Goal: Transaction & Acquisition: Purchase product/service

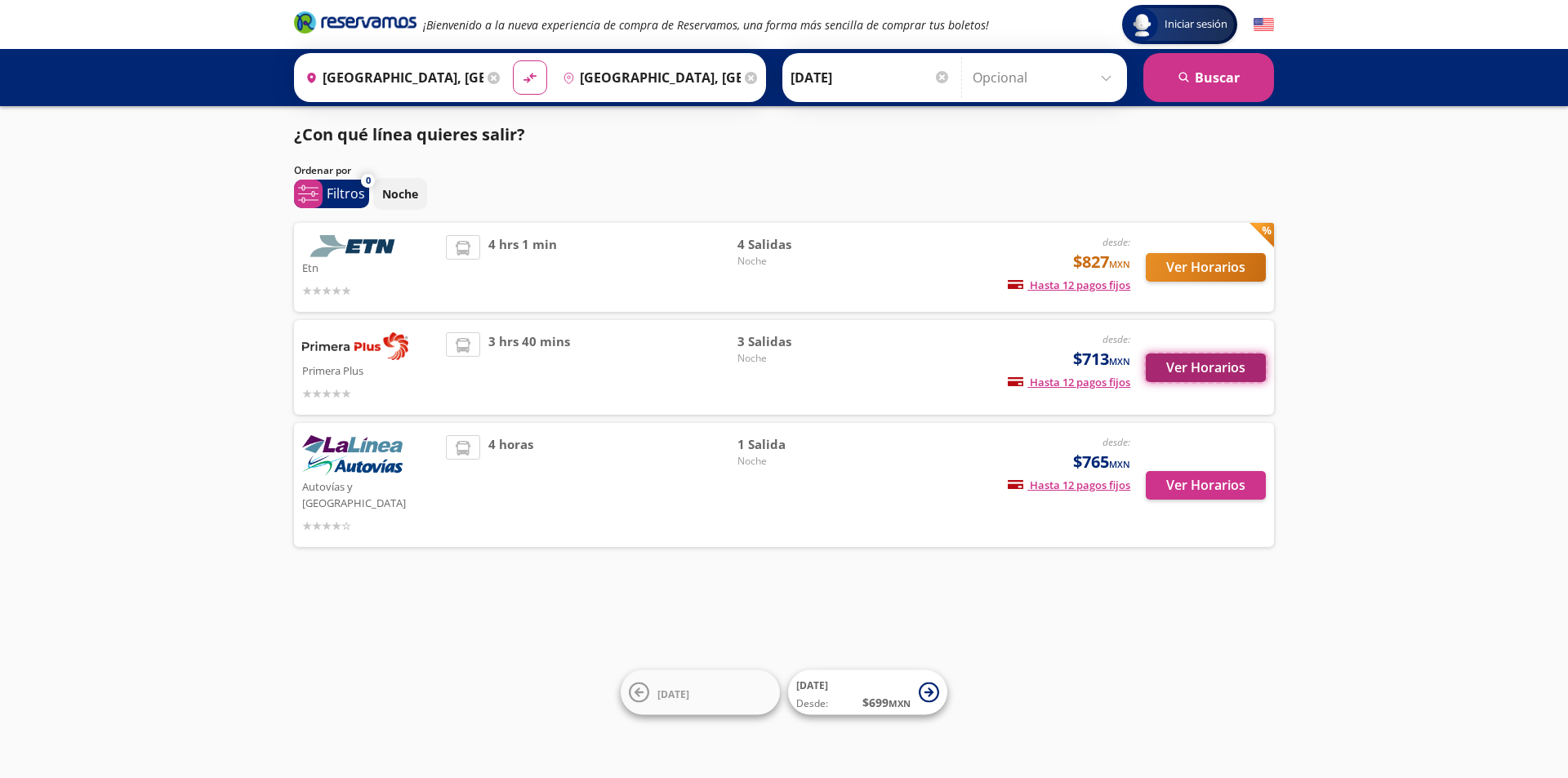
click at [1193, 374] on button "Ver Horarios" at bounding box center [1205, 367] width 120 height 29
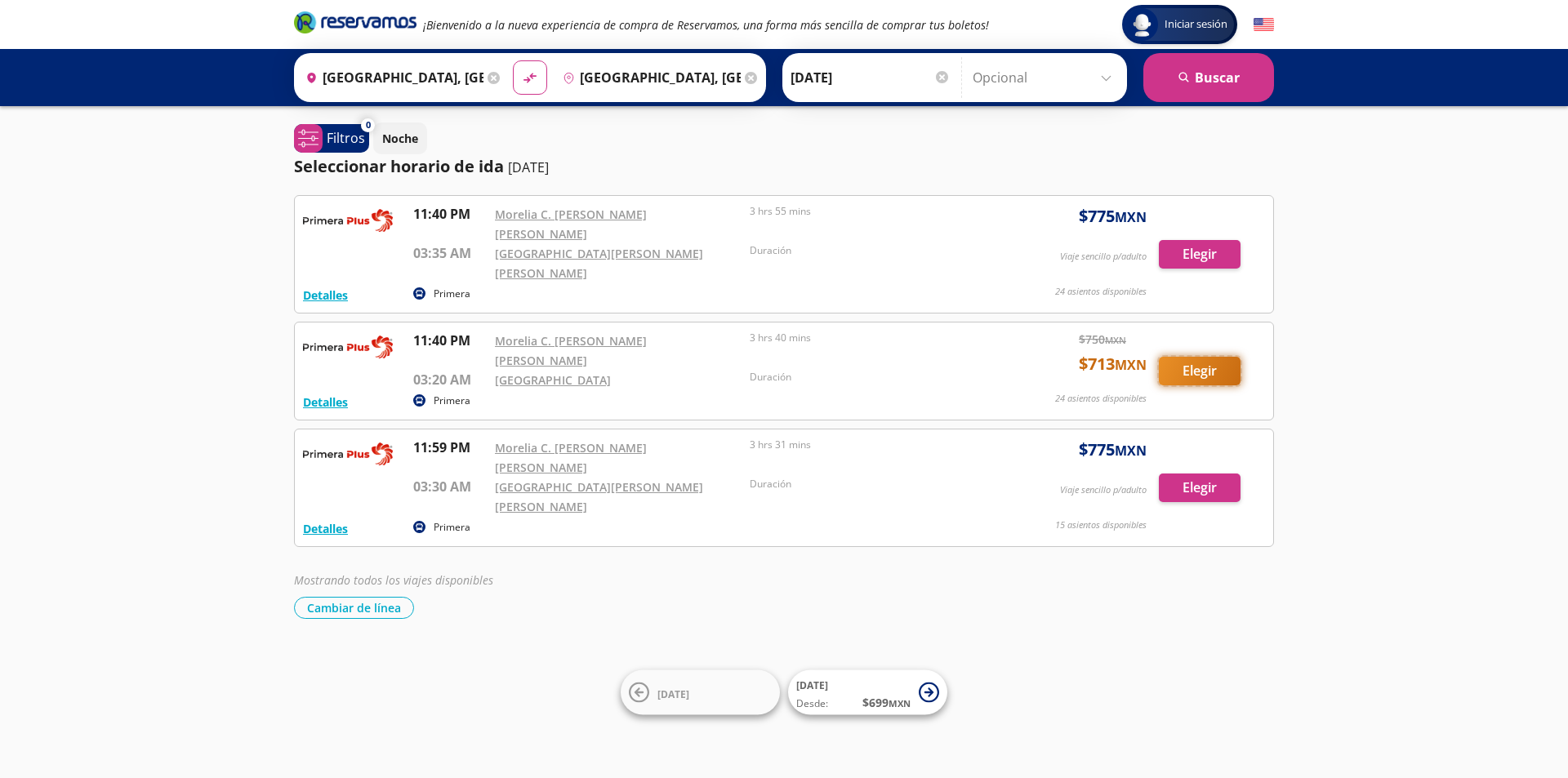
click at [1193, 357] on button "Elegir" at bounding box center [1199, 371] width 81 height 29
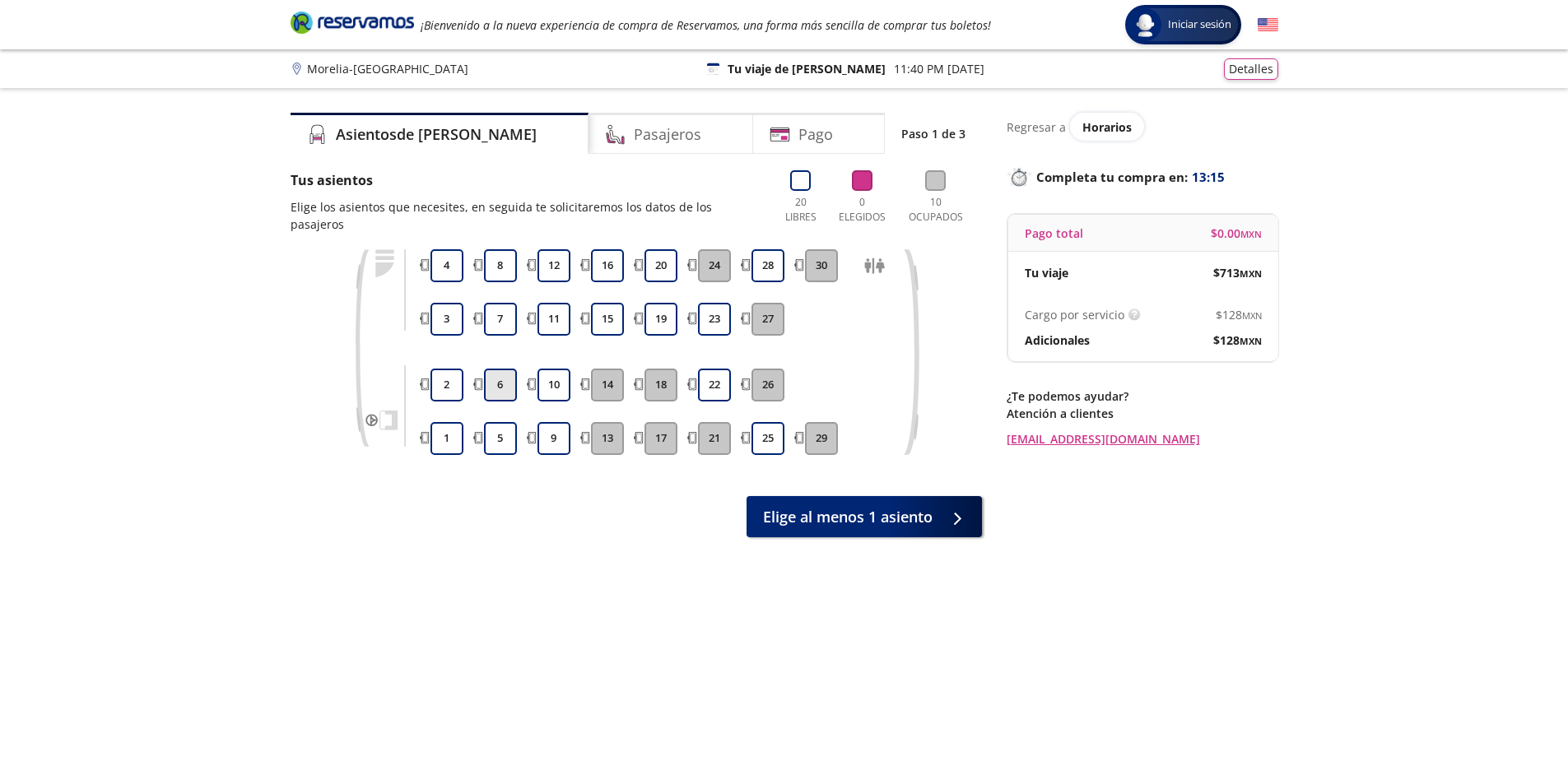
click at [508, 378] on button "6" at bounding box center [501, 385] width 33 height 33
click at [561, 375] on button "10" at bounding box center [554, 385] width 33 height 33
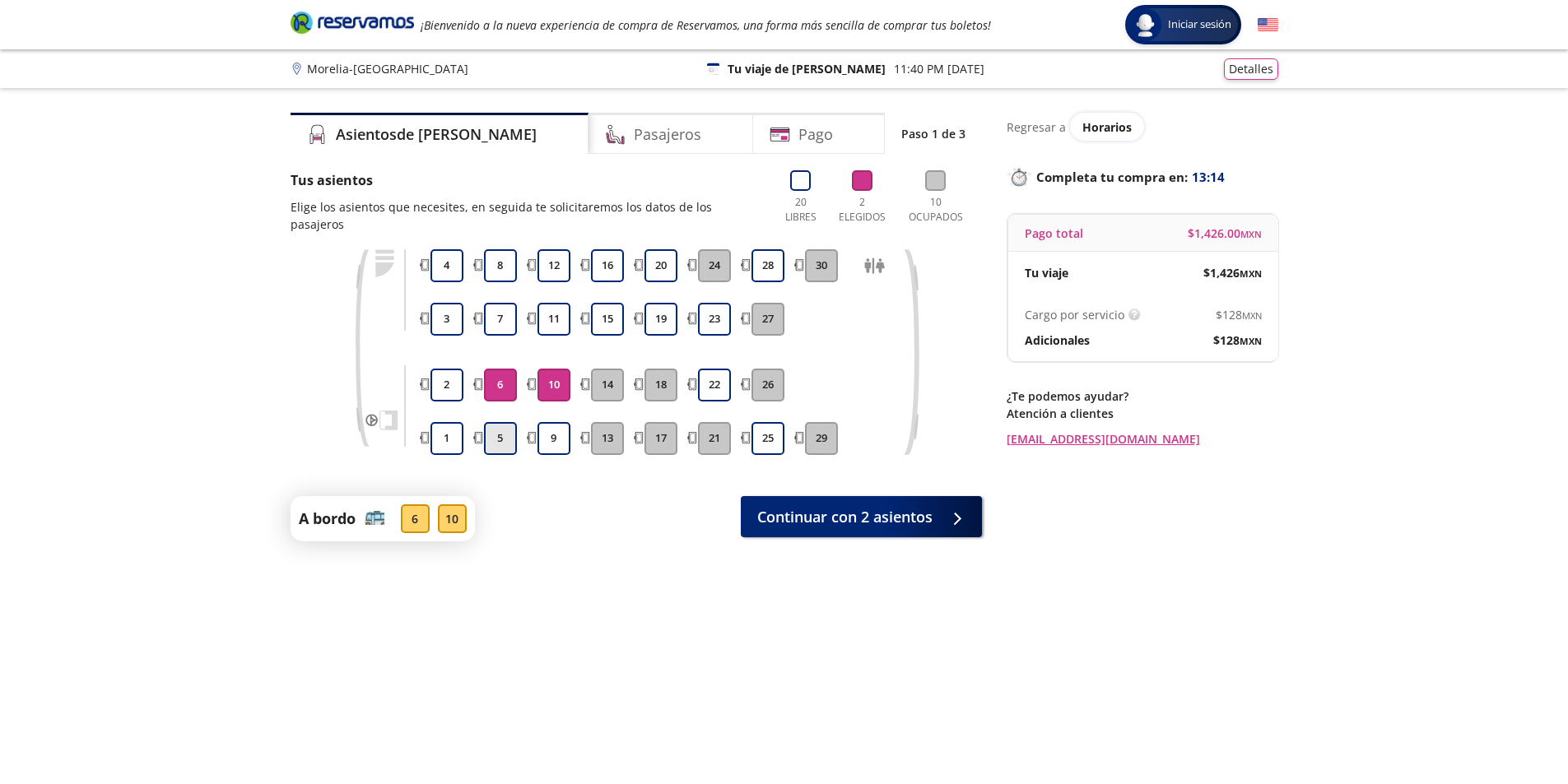
click at [503, 422] on button "5" at bounding box center [501, 439] width 33 height 33
click at [553, 422] on button "9" at bounding box center [554, 439] width 33 height 33
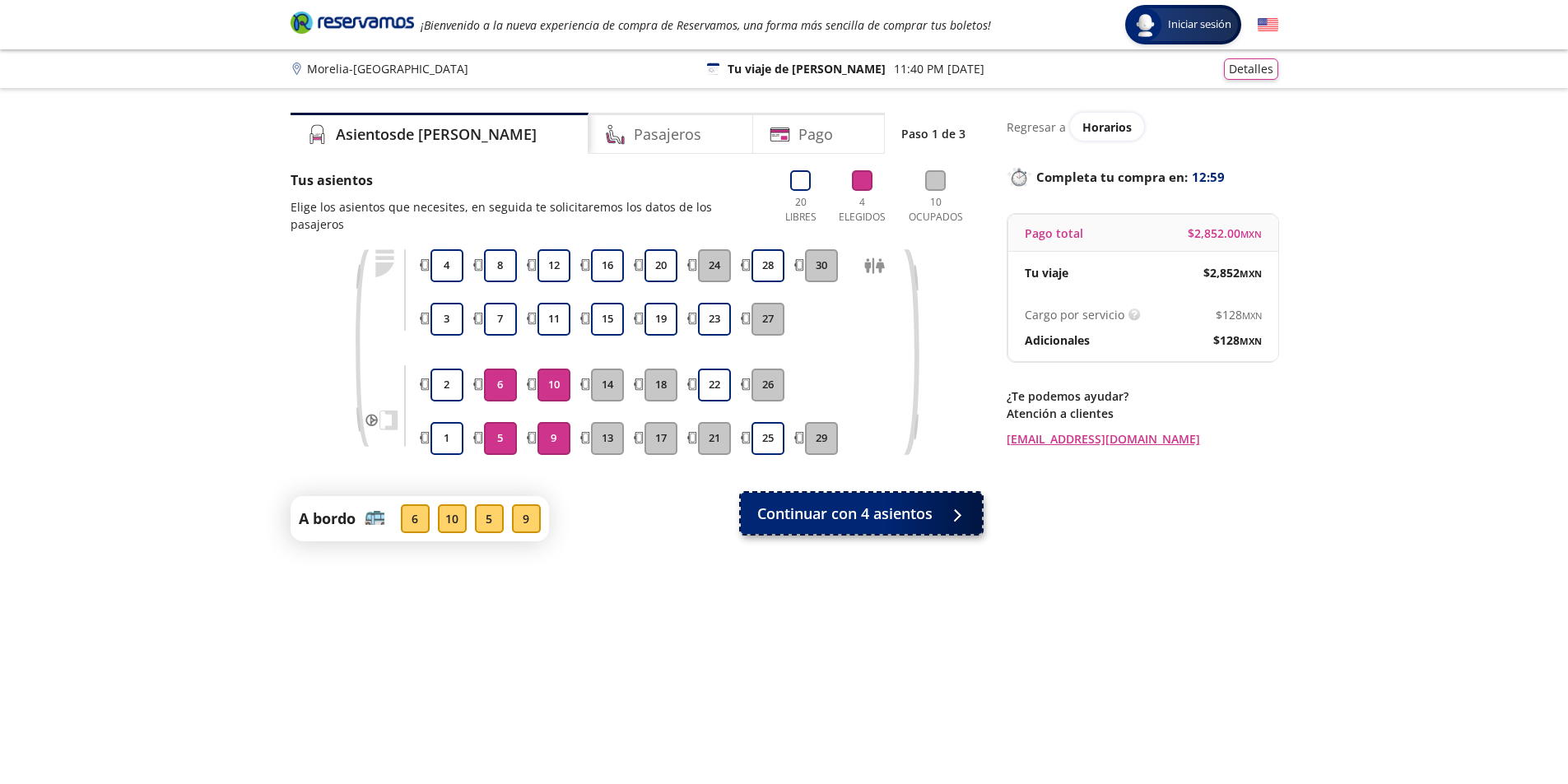
click at [878, 502] on span "Continuar con 4 asientos" at bounding box center [845, 513] width 176 height 22
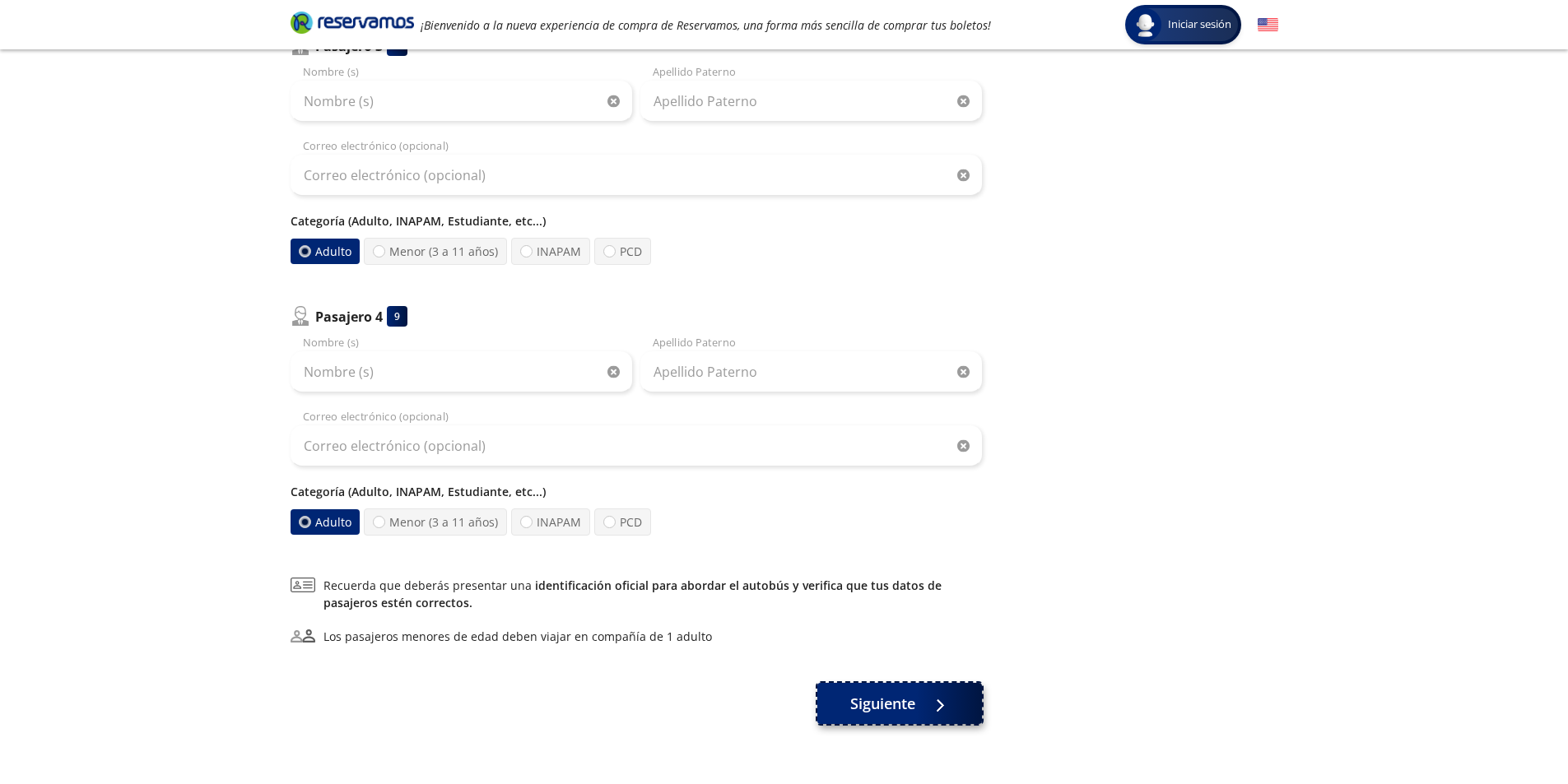
click at [892, 707] on span "Siguiente" at bounding box center [882, 703] width 65 height 22
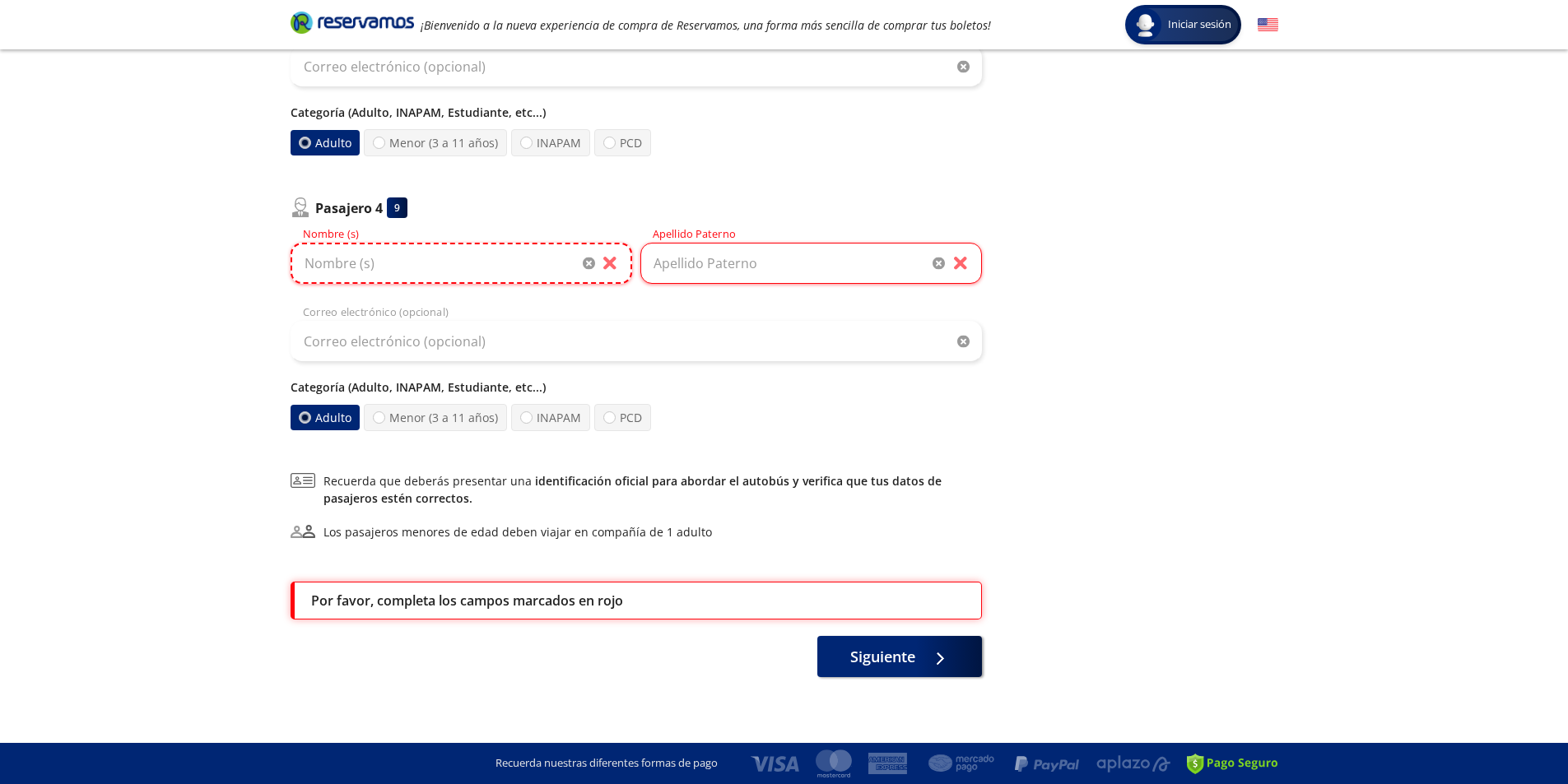
click at [532, 266] on input "Nombre (s)" at bounding box center [461, 263] width 342 height 41
type input "[PERSON_NAME]"
click at [692, 260] on input "Apellido Paterno" at bounding box center [812, 263] width 342 height 41
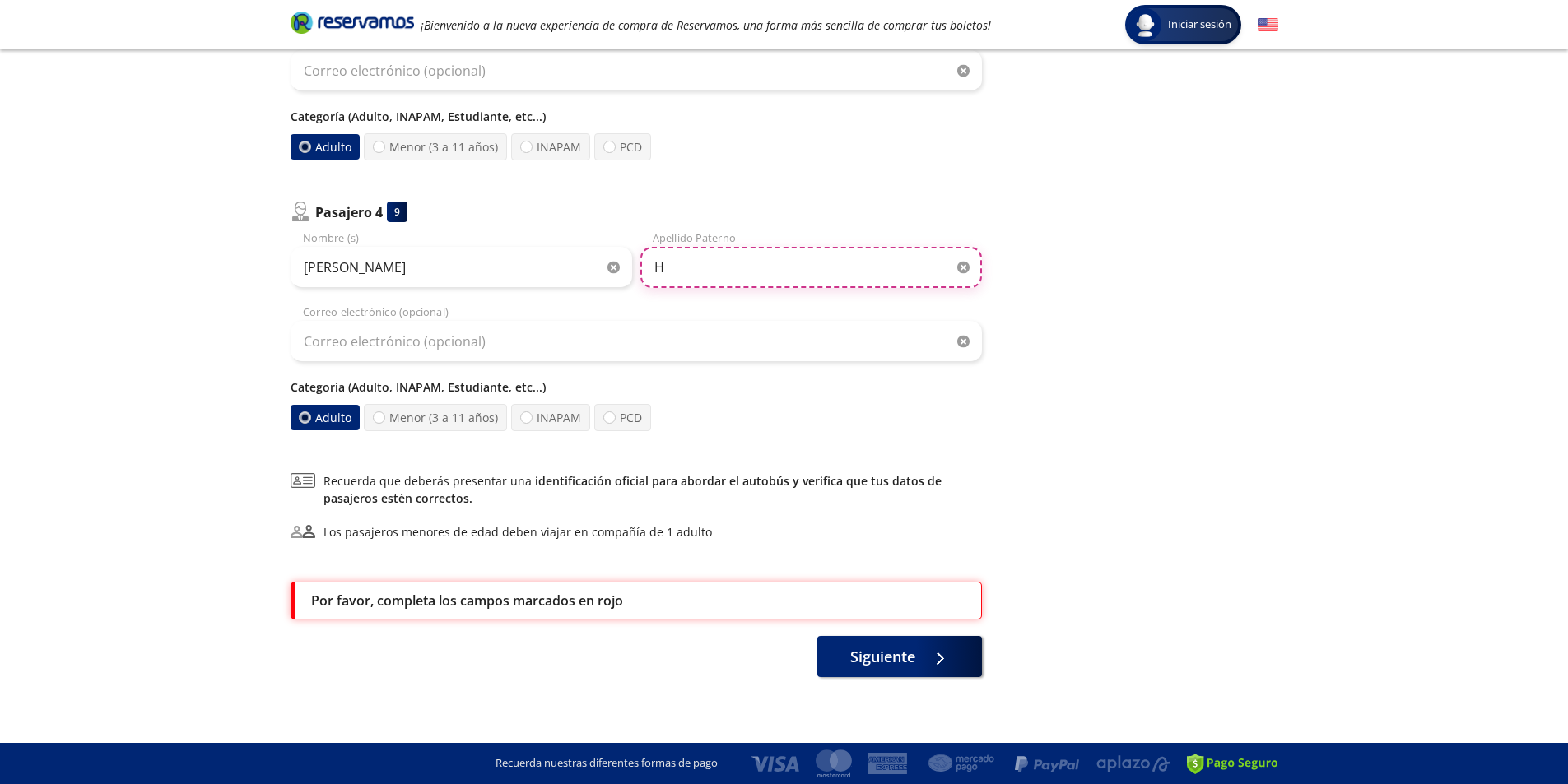
scroll to position [861, 0]
type input "HERNNDEZ"
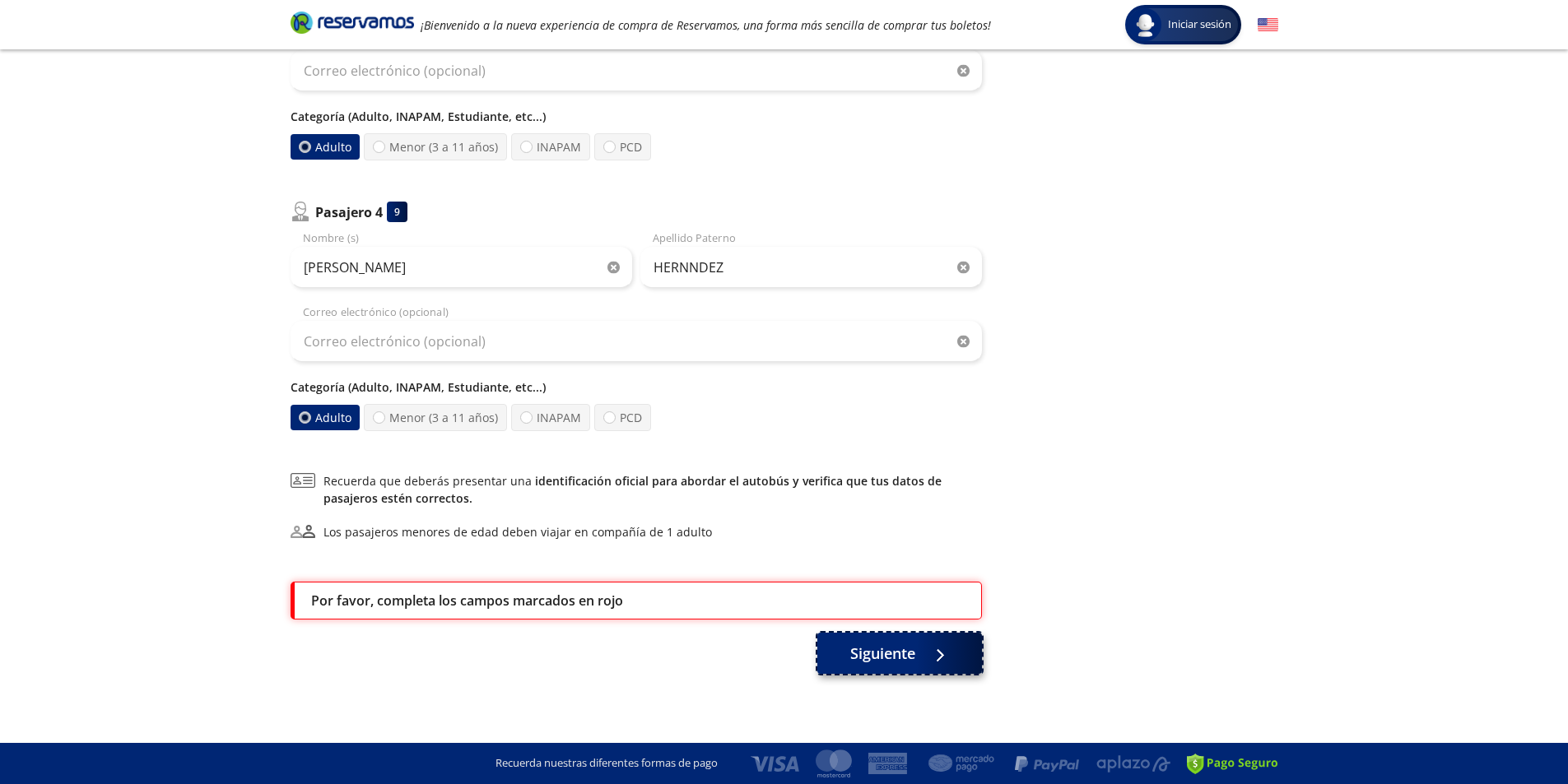
click at [843, 652] on button "Siguiente" at bounding box center [899, 653] width 165 height 41
click at [941, 656] on div at bounding box center [936, 653] width 25 height 20
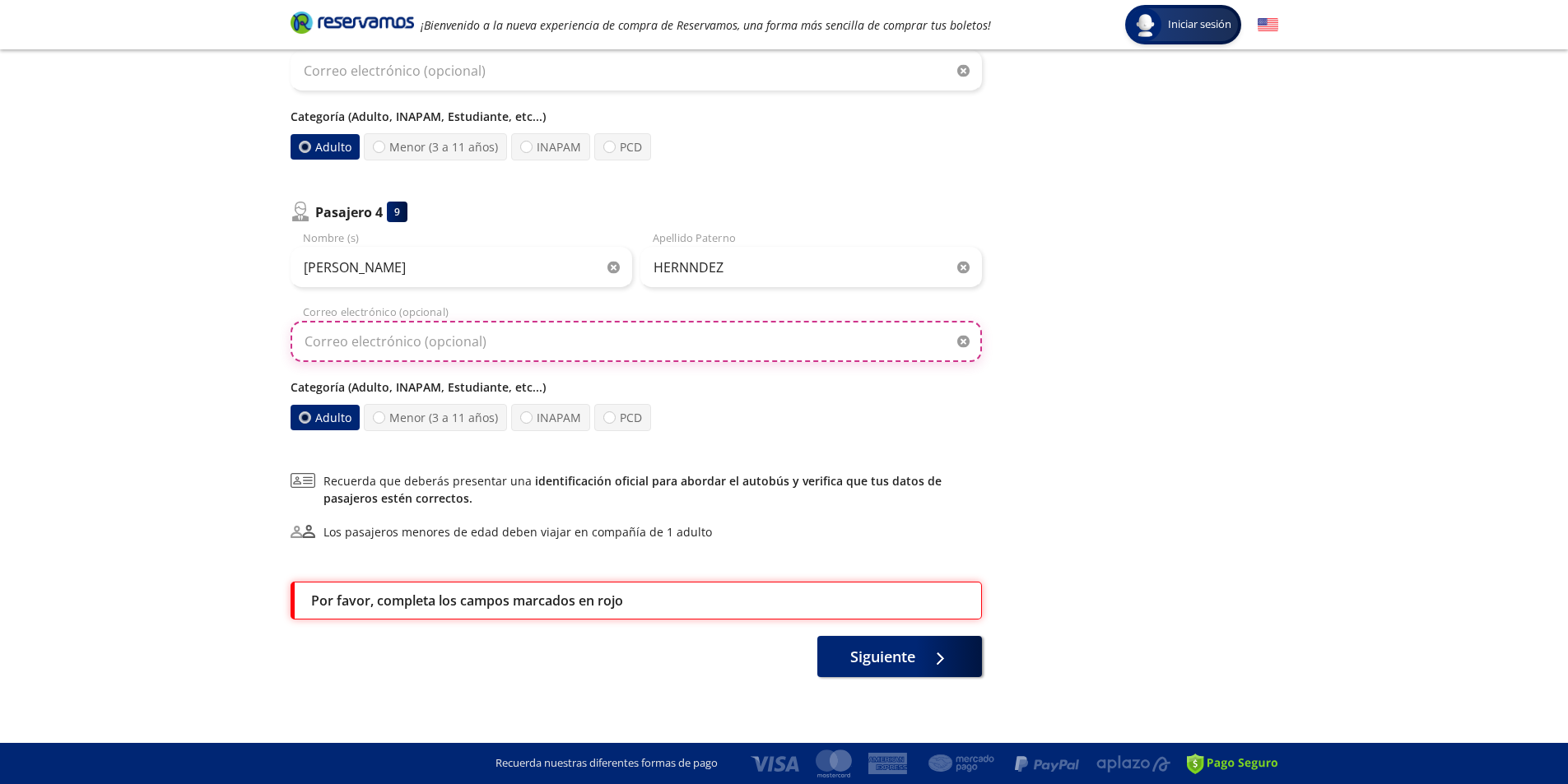
click at [410, 338] on input "Correo electrónico (opcional)" at bounding box center [636, 341] width 692 height 41
drag, startPoint x: 549, startPoint y: 344, endPoint x: 301, endPoint y: 338, distance: 248.1
click at [301, 338] on input "[DOMAIN_NAME][EMAIL_ADDRESS][DOMAIN_NAME]" at bounding box center [636, 341] width 692 height 41
type input "[DOMAIN_NAME][EMAIL_ADDRESS][DOMAIN_NAME]"
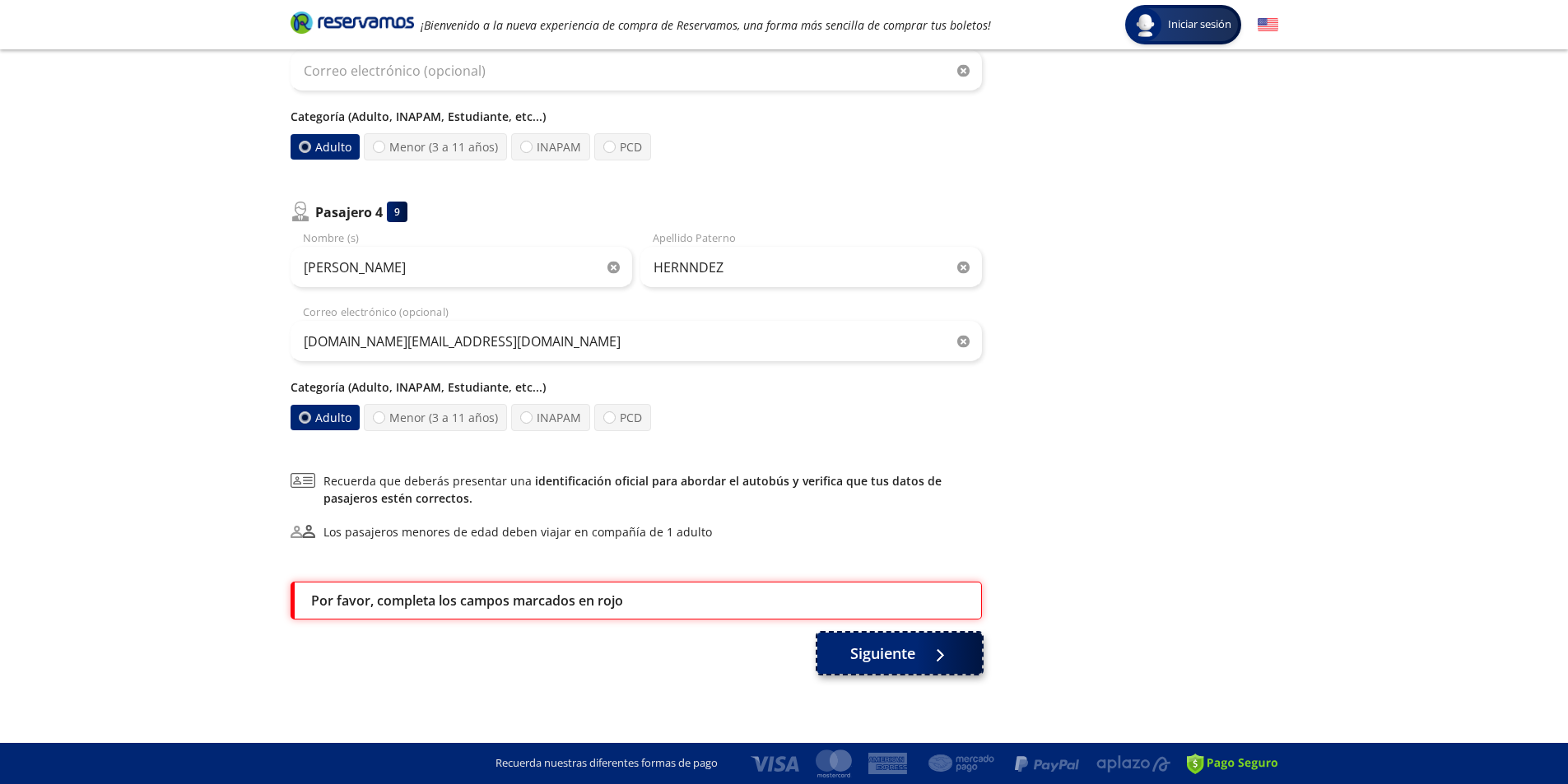
click at [888, 663] on span "Siguiente" at bounding box center [882, 653] width 65 height 22
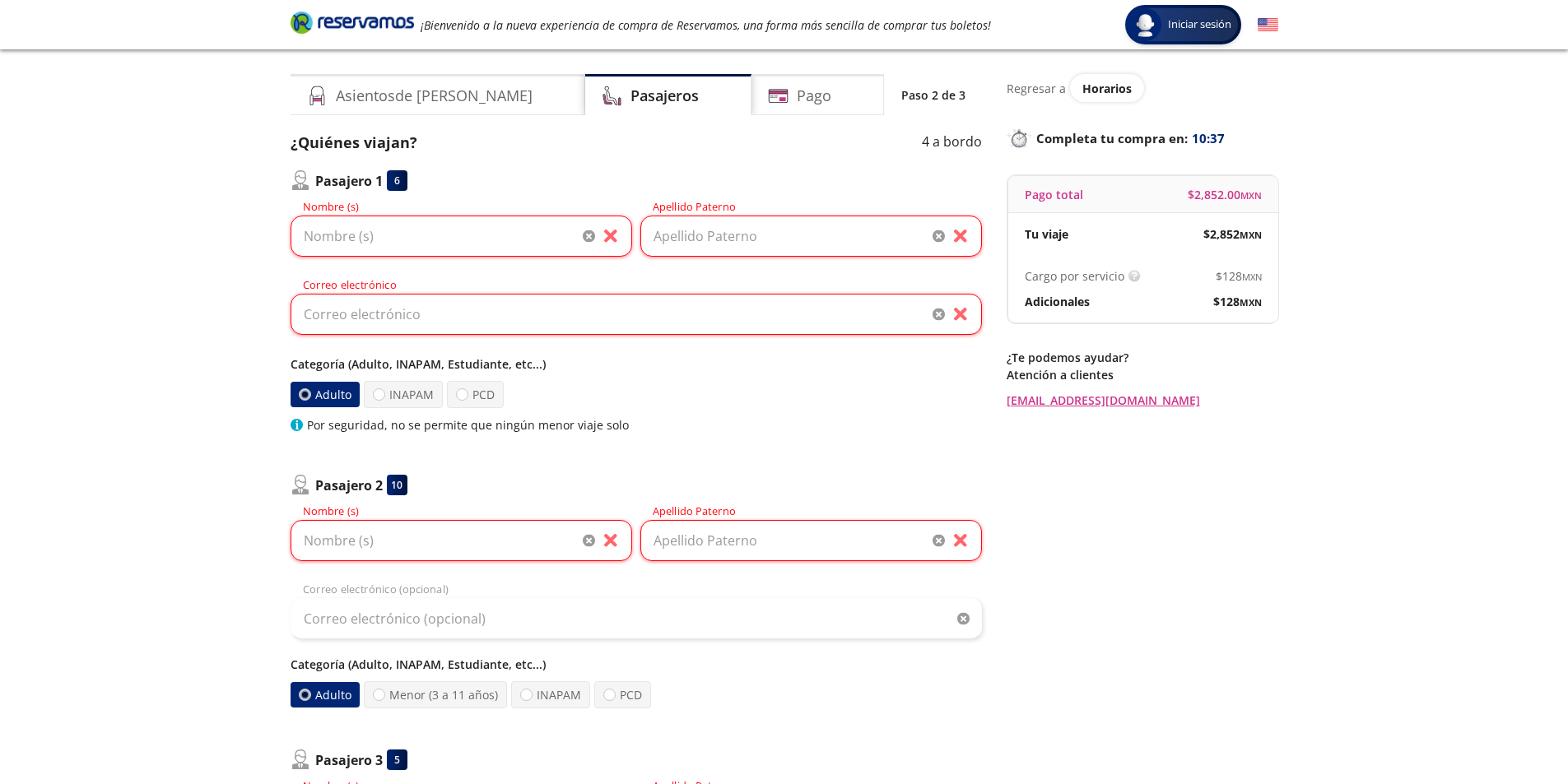
scroll to position [0, 0]
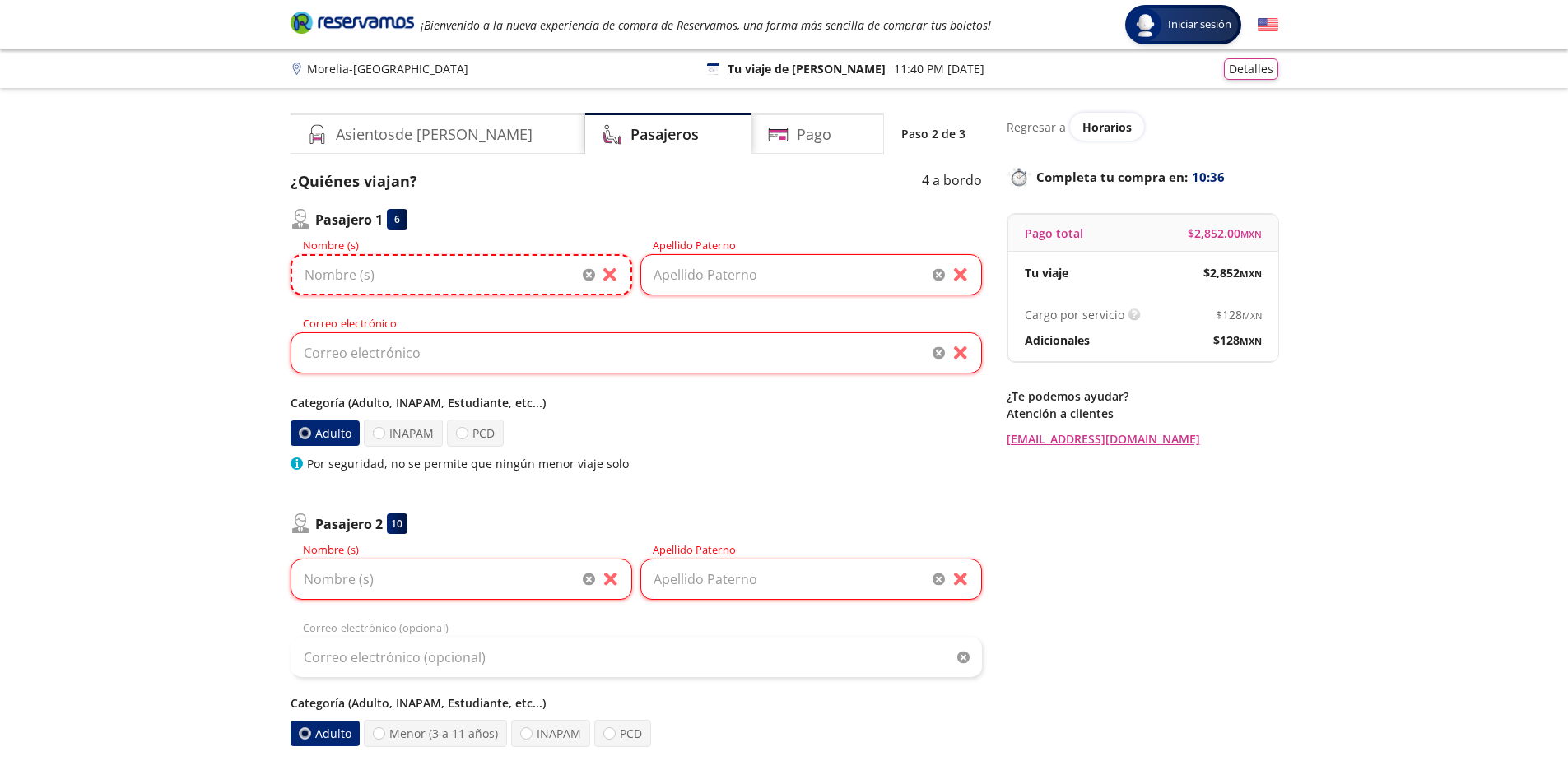
click at [445, 278] on input "Nombre (s)" at bounding box center [461, 275] width 342 height 41
type input "[PERSON_NAME] DEL [PERSON_NAME]"
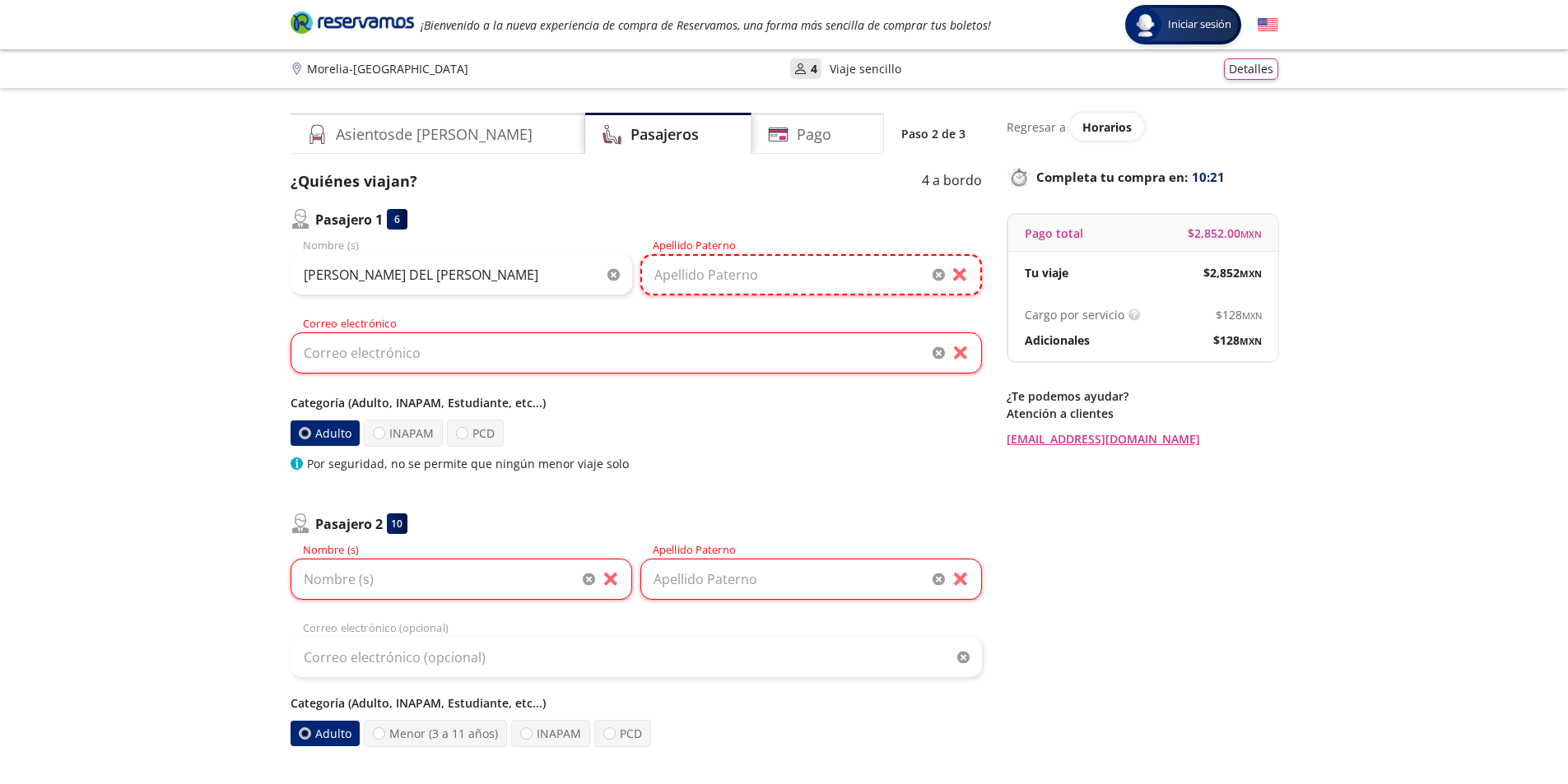
click at [751, 283] on input "Apellido Paterno" at bounding box center [812, 275] width 342 height 41
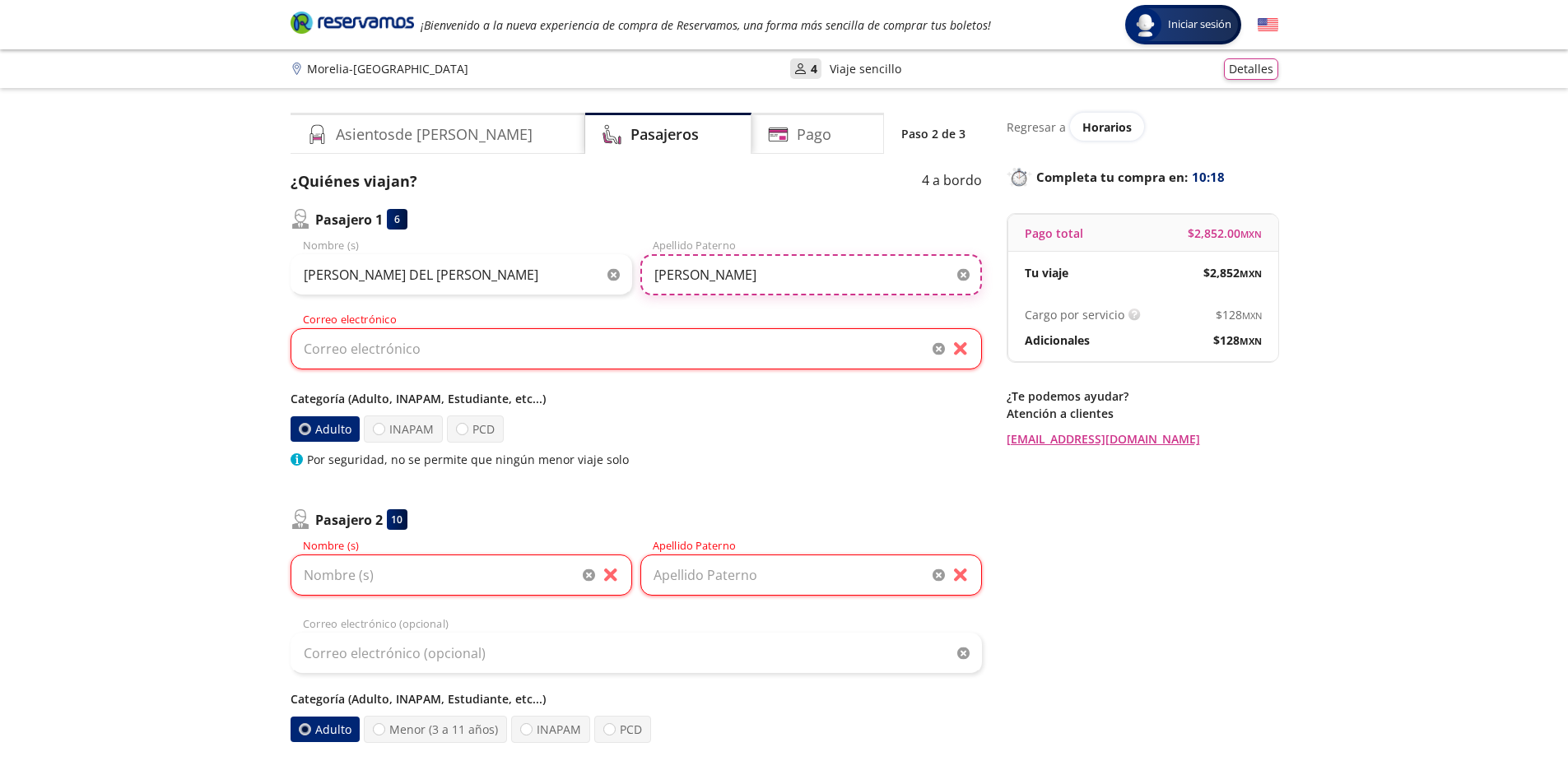
scroll to position [82, 0]
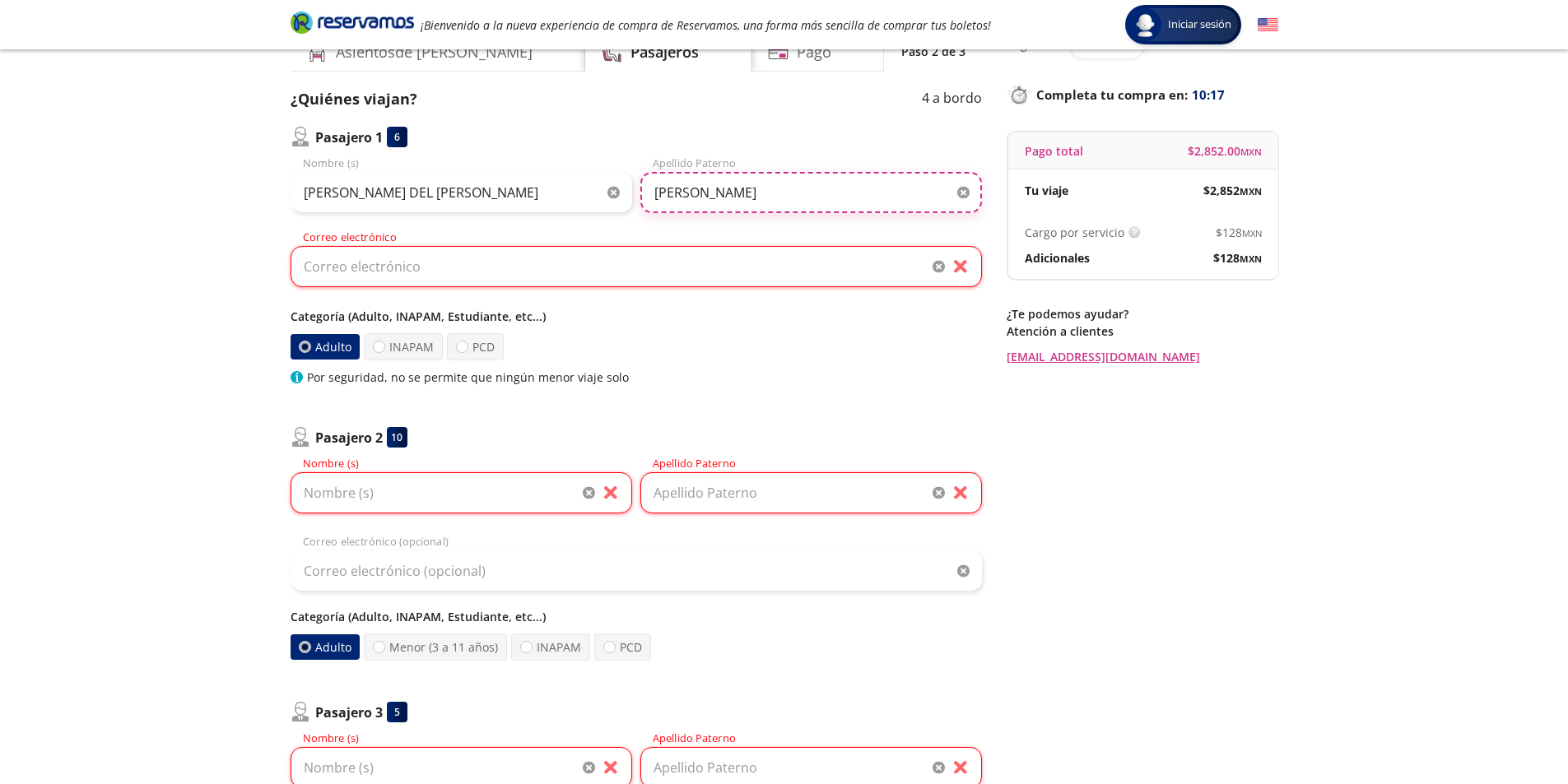
type input "[PERSON_NAME]"
click at [709, 266] on input "Correo electrónico" at bounding box center [636, 266] width 692 height 41
paste input "[DOMAIN_NAME][EMAIL_ADDRESS][DOMAIN_NAME]"
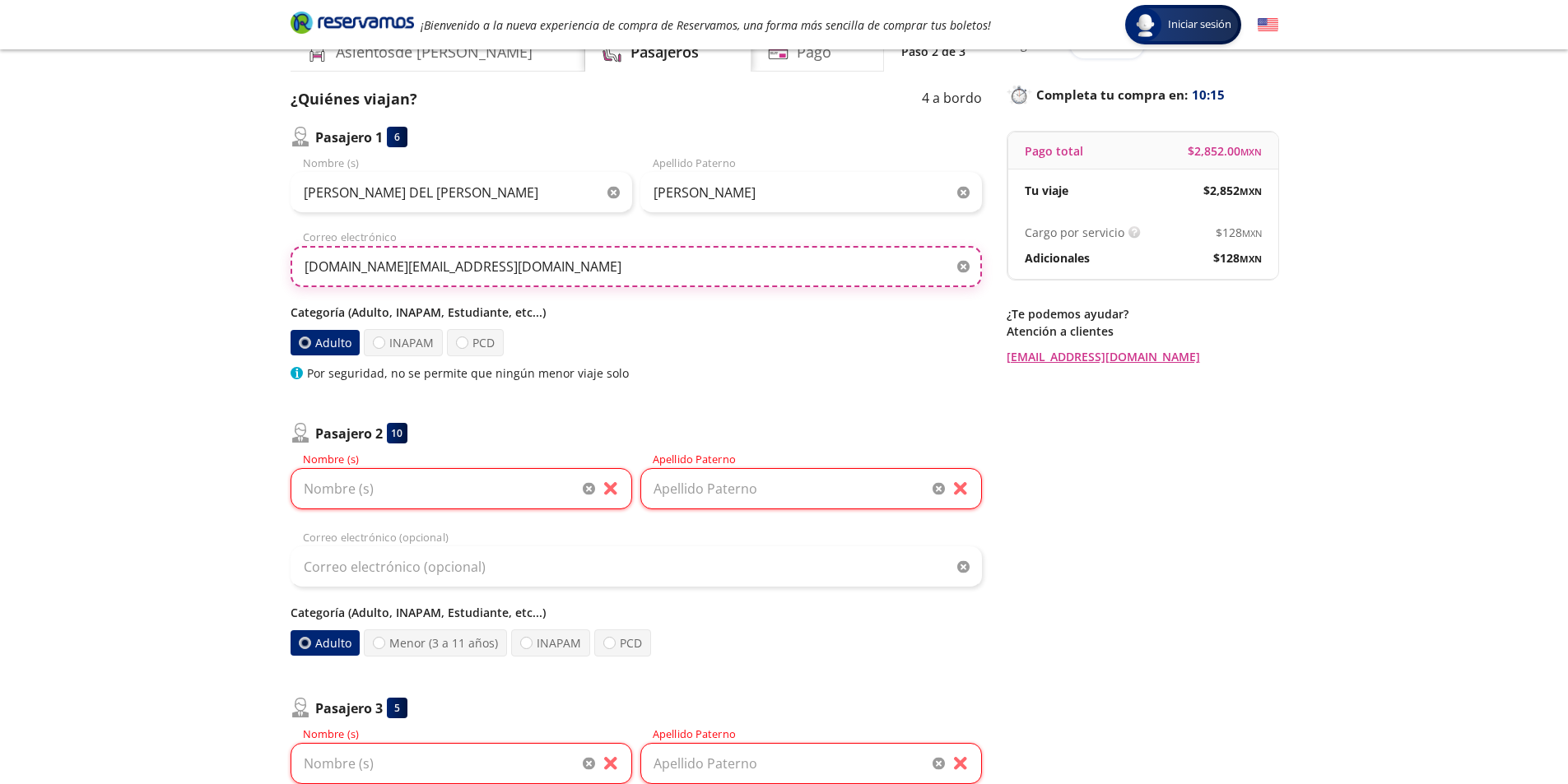
type input "[DOMAIN_NAME][EMAIL_ADDRESS][DOMAIN_NAME]"
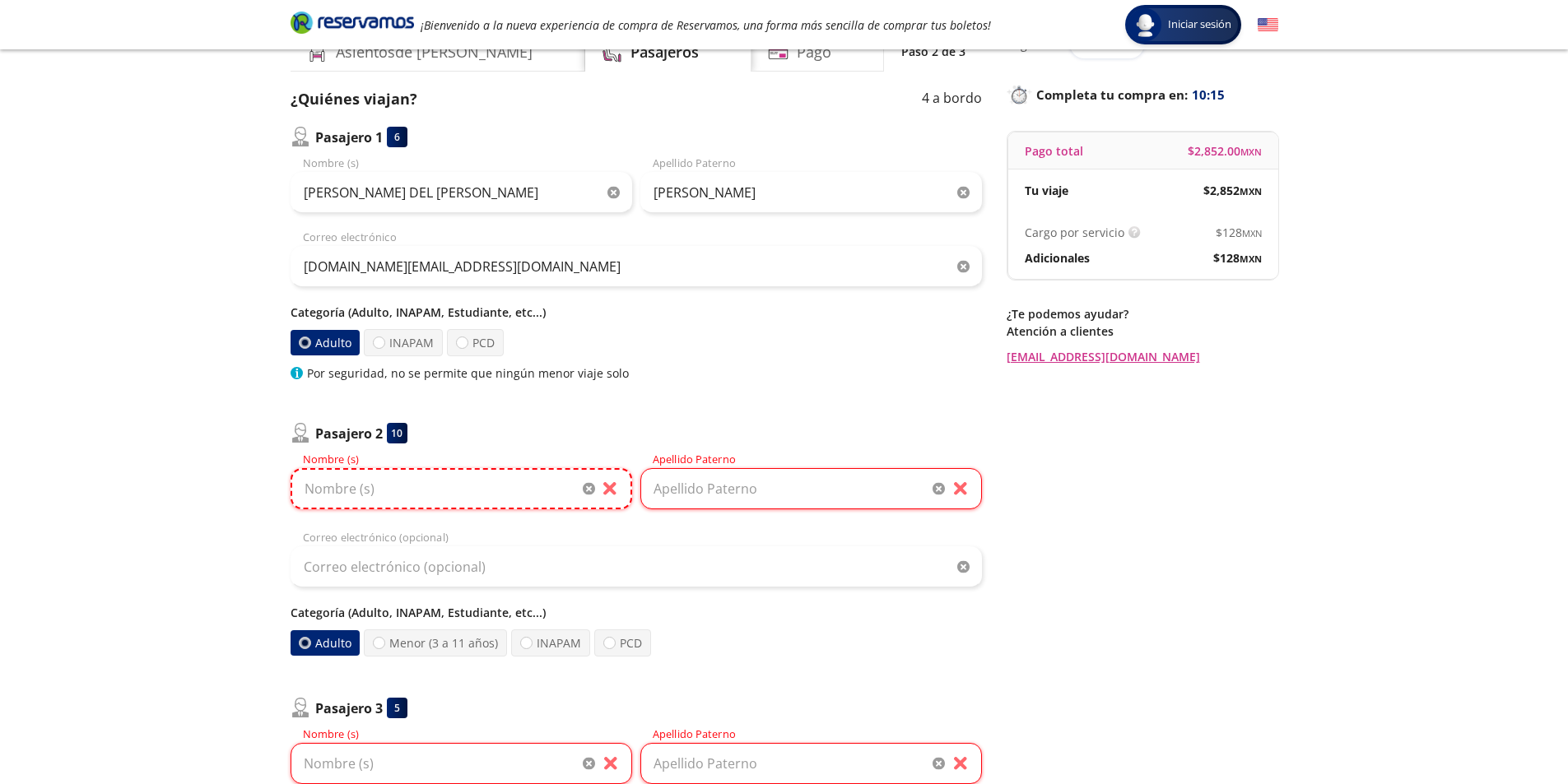
click at [505, 490] on input "Nombre (s)" at bounding box center [461, 488] width 342 height 41
type input "[PERSON_NAME]"
click at [843, 478] on input "Apellido Paterno" at bounding box center [812, 488] width 342 height 41
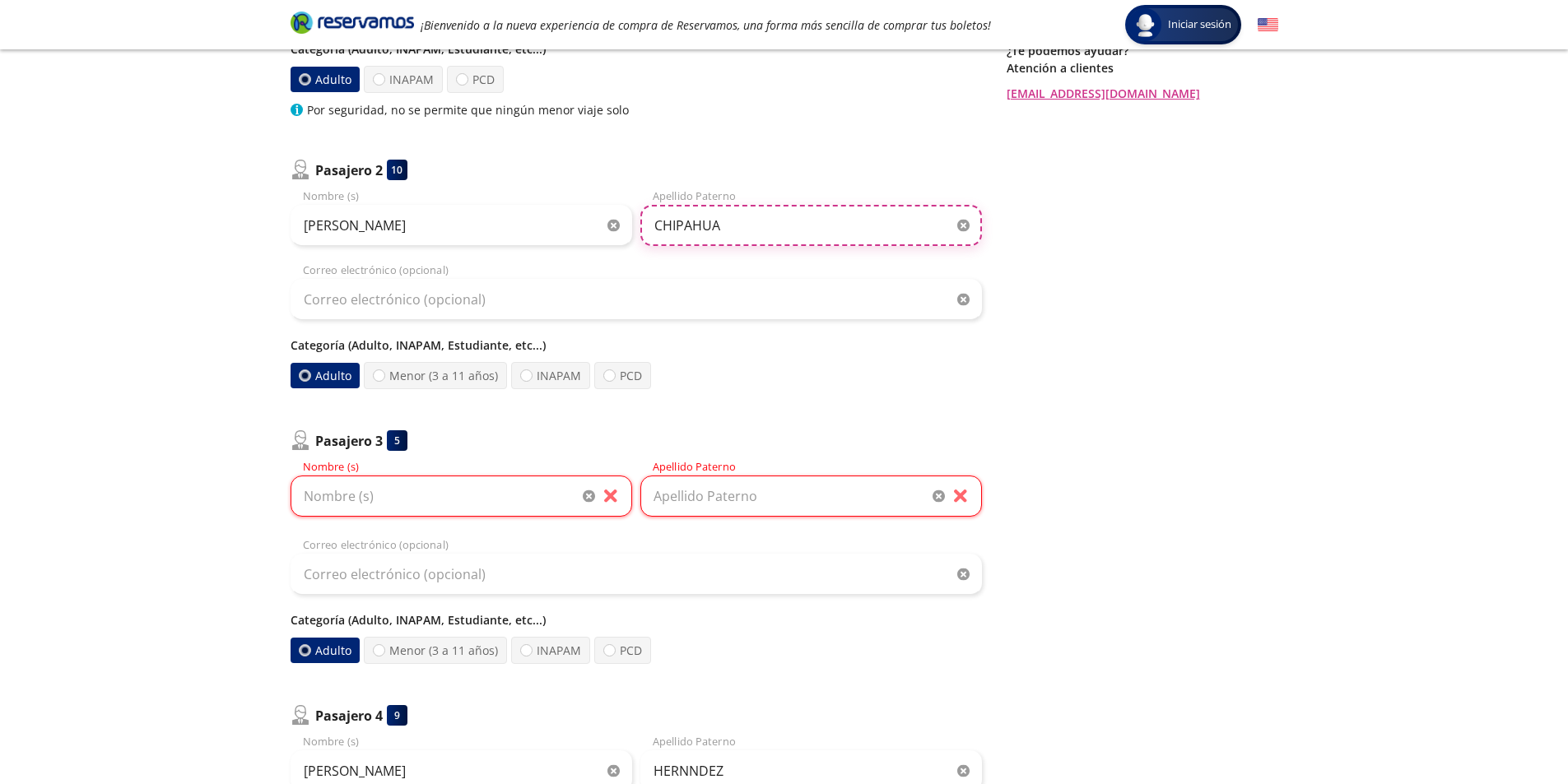
scroll to position [494, 0]
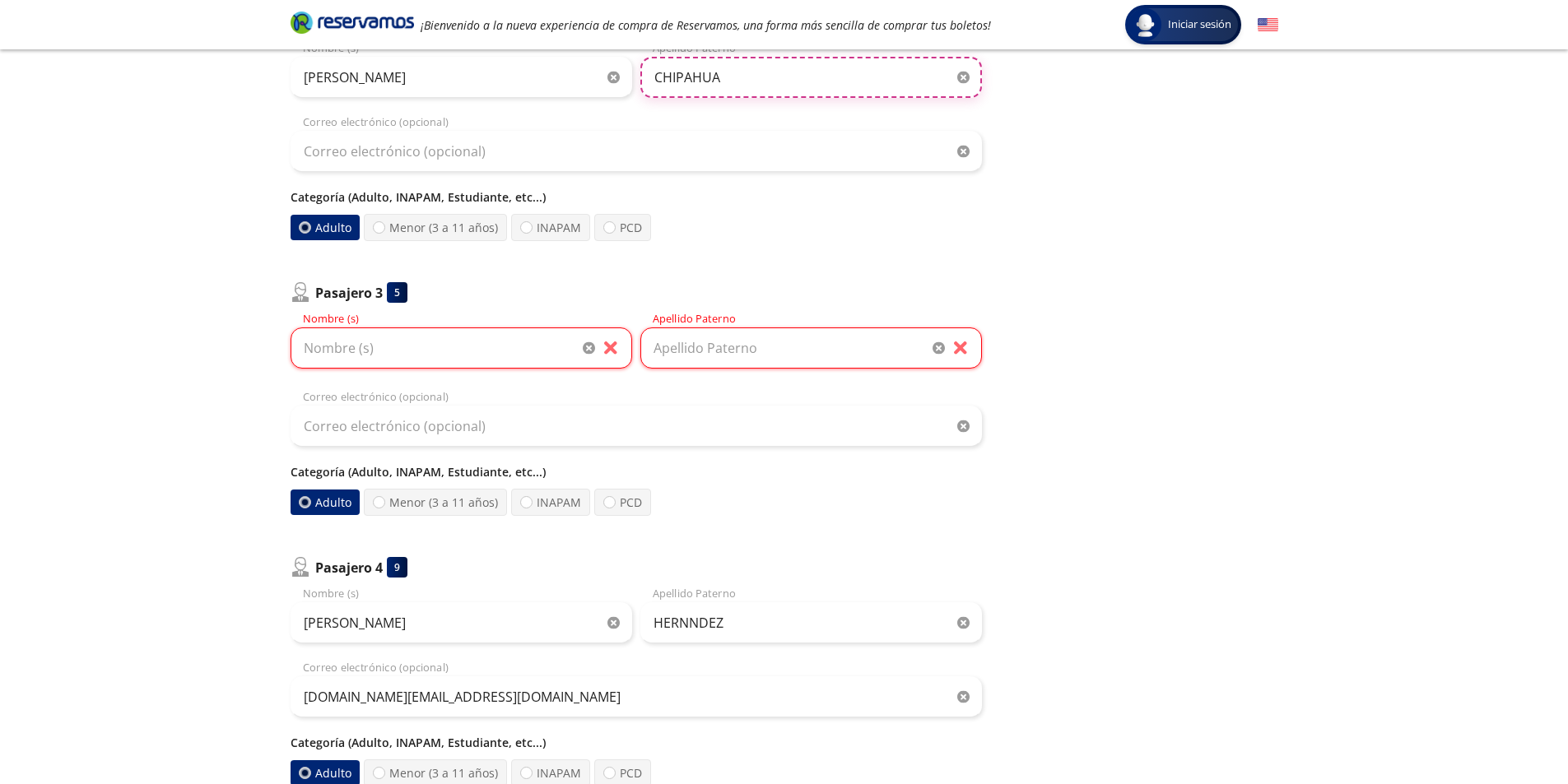
type input "CHIPAHUA"
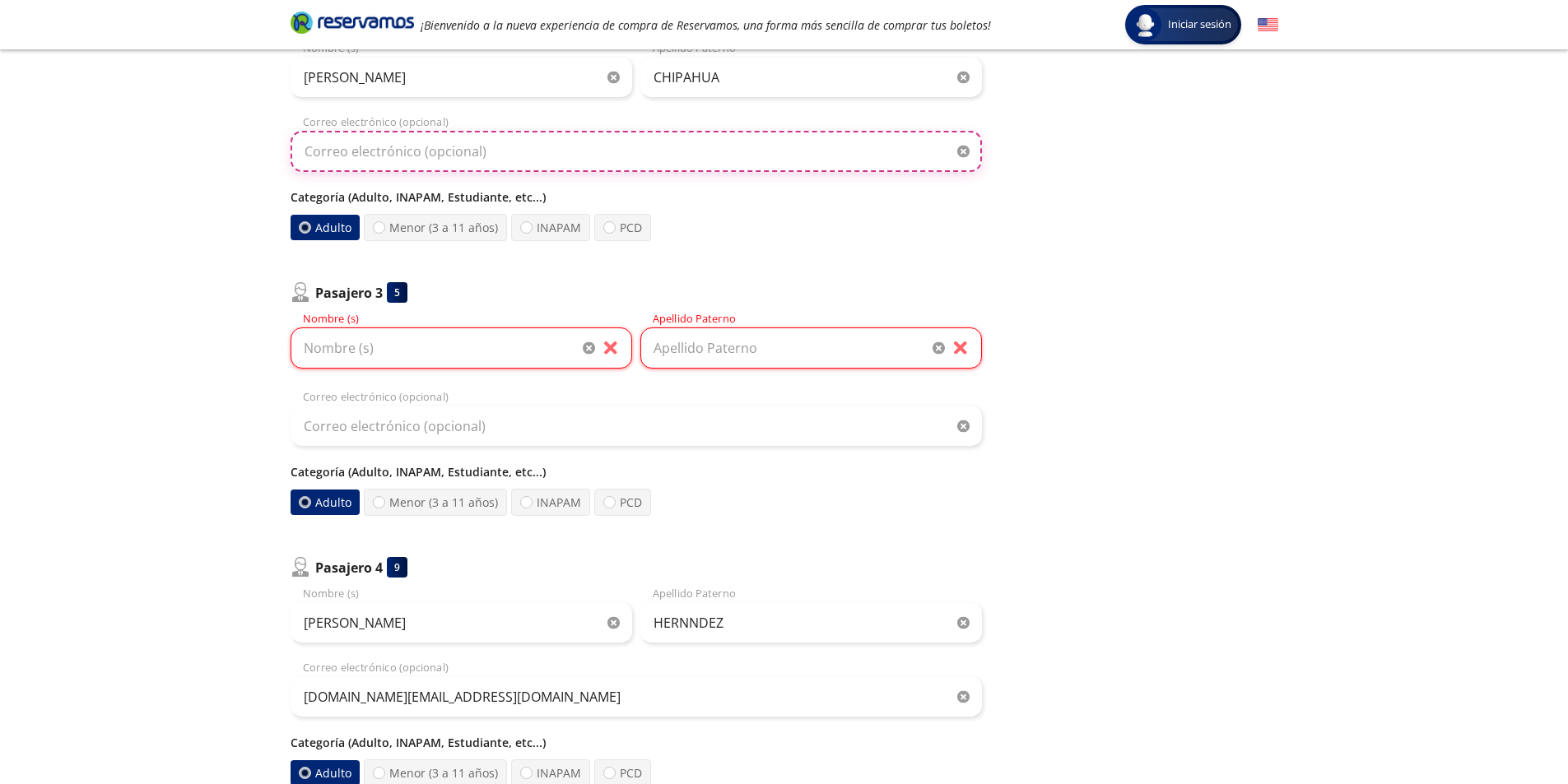
click at [641, 154] on input "Correo electrónico (opcional)" at bounding box center [636, 151] width 692 height 41
paste input "[DOMAIN_NAME][EMAIL_ADDRESS][DOMAIN_NAME]"
type input "[DOMAIN_NAME][EMAIL_ADDRESS][DOMAIN_NAME]"
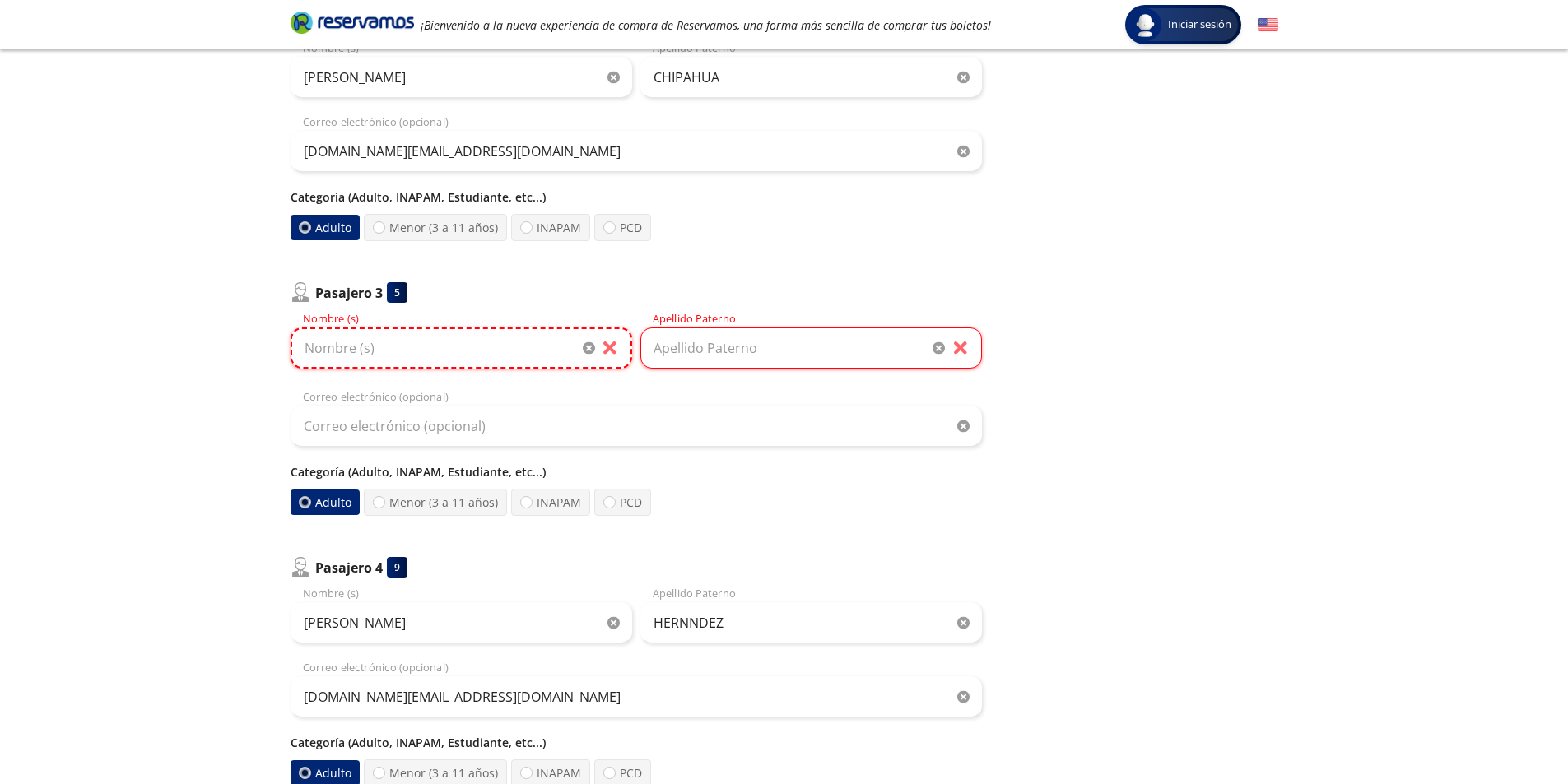
click at [470, 350] on input "Nombre (s)" at bounding box center [461, 348] width 342 height 41
type input "[PERSON_NAME] [PERSON_NAME]"
click at [708, 352] on input "Apellido Paterno" at bounding box center [812, 348] width 342 height 41
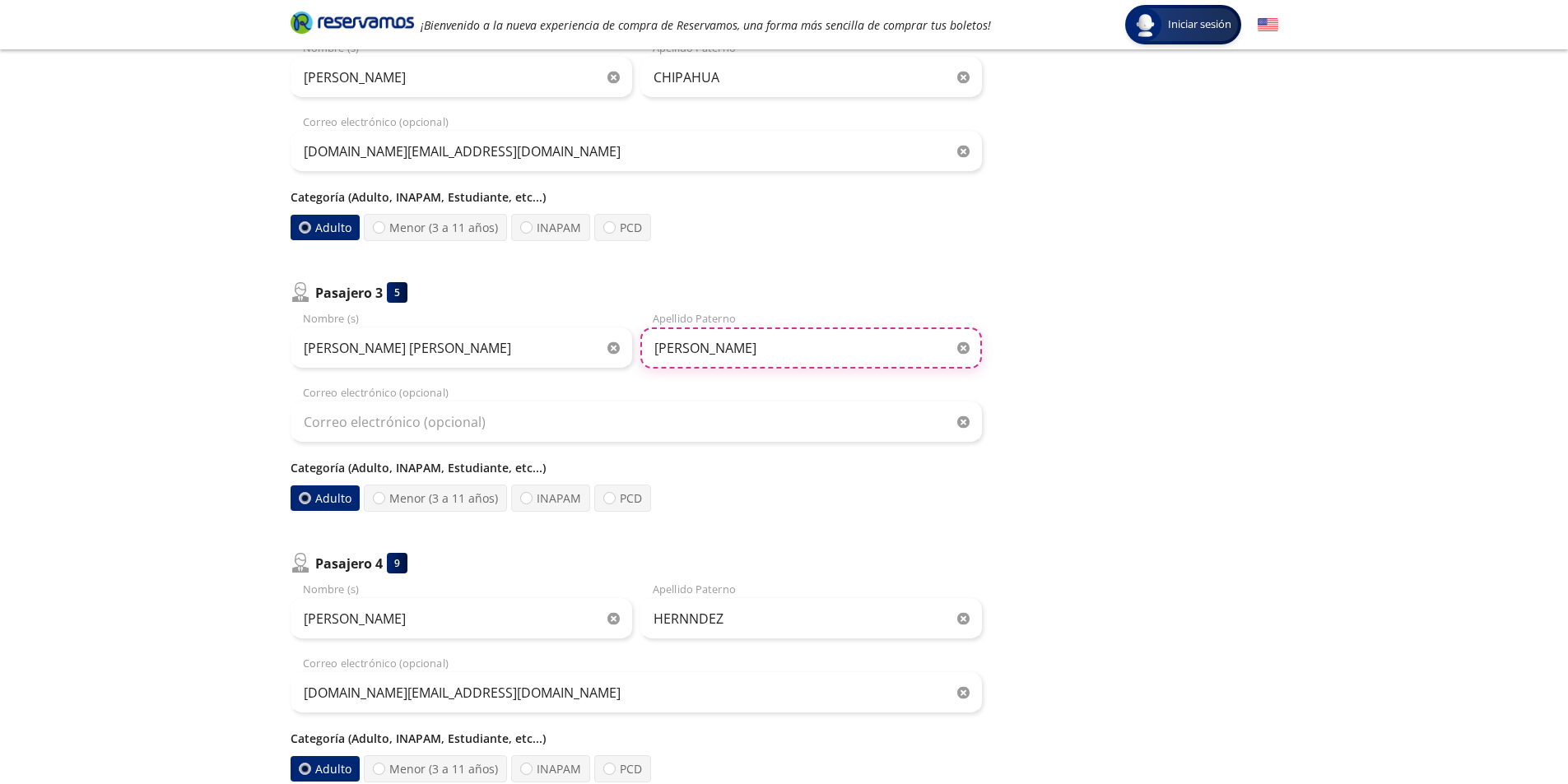
type input "[PERSON_NAME]"
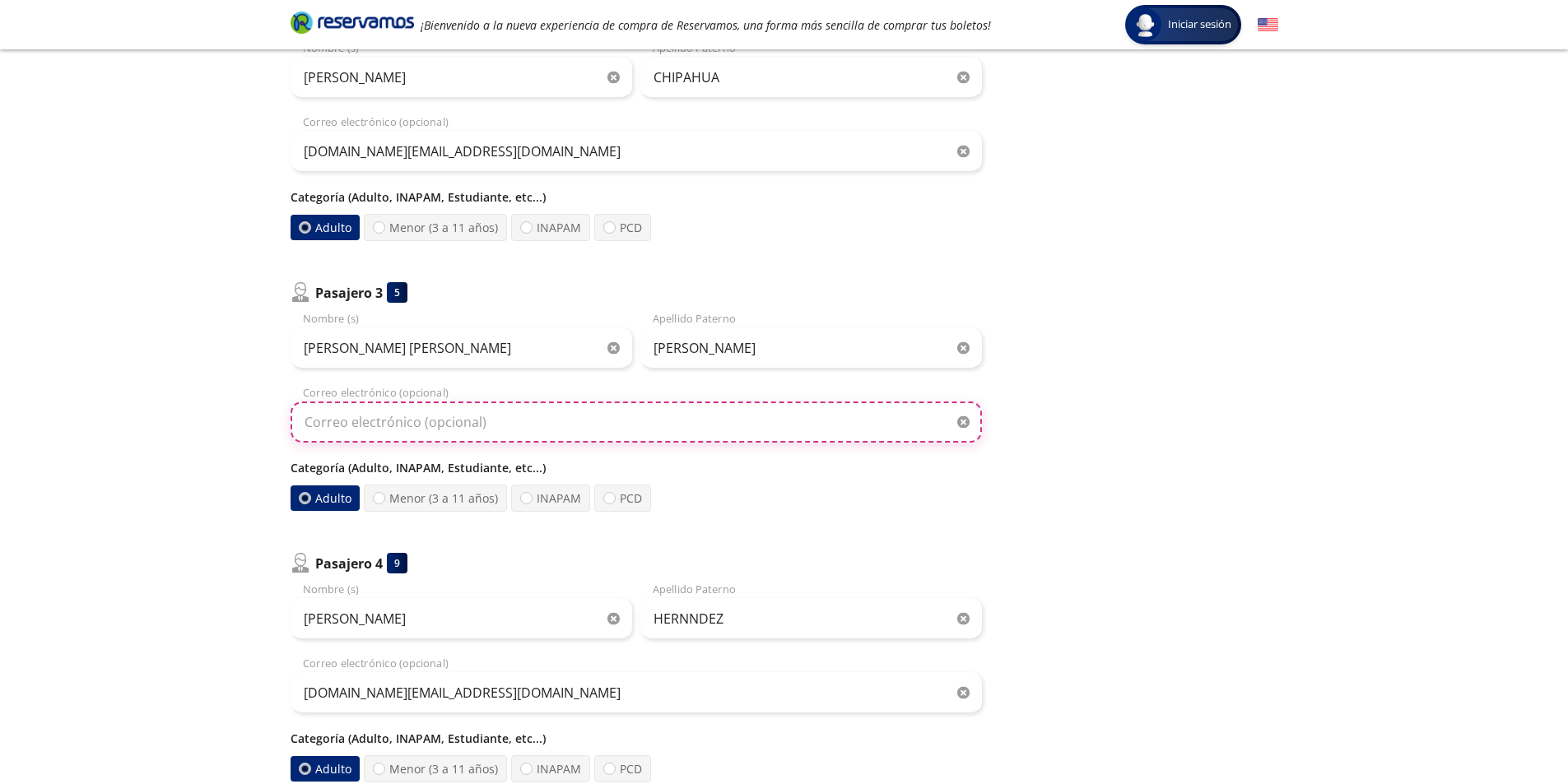
click at [653, 428] on input "Correo electrónico (opcional)" at bounding box center [636, 421] width 692 height 41
paste input "[DOMAIN_NAME][EMAIL_ADDRESS][DOMAIN_NAME]"
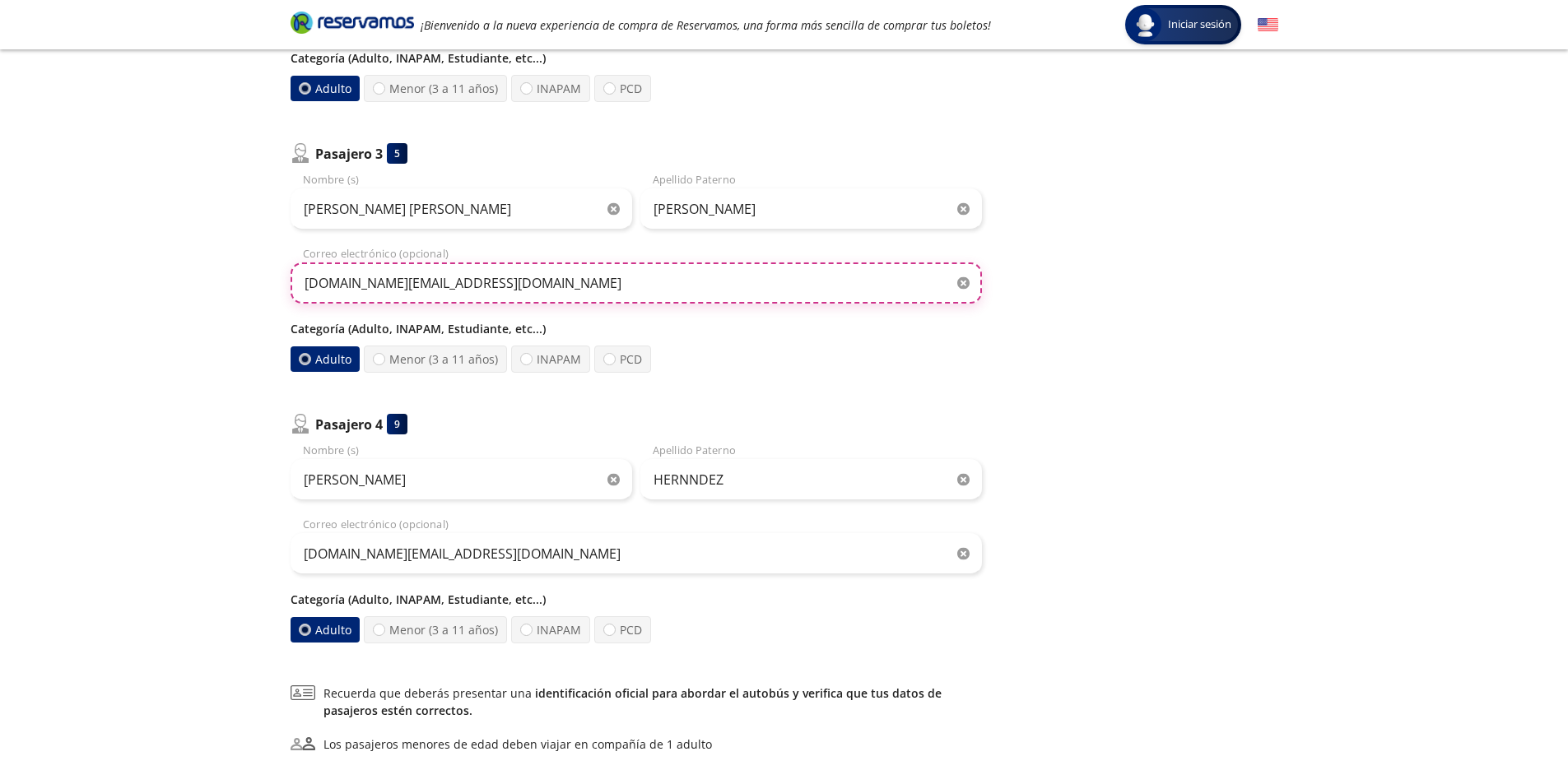
scroll to position [845, 0]
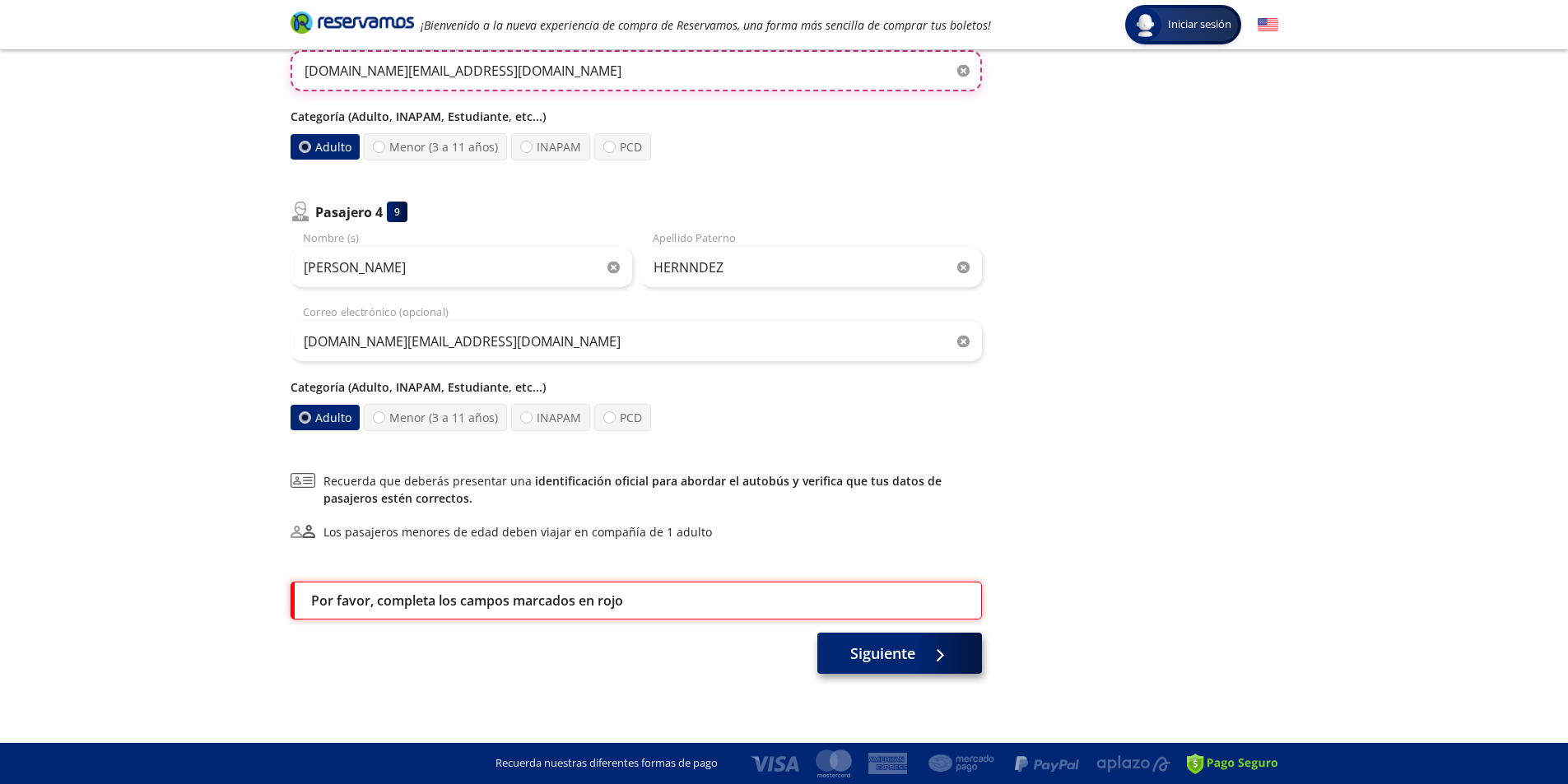
type input "[DOMAIN_NAME][EMAIL_ADDRESS][DOMAIN_NAME]"
click at [884, 662] on span "Siguiente" at bounding box center [882, 653] width 65 height 22
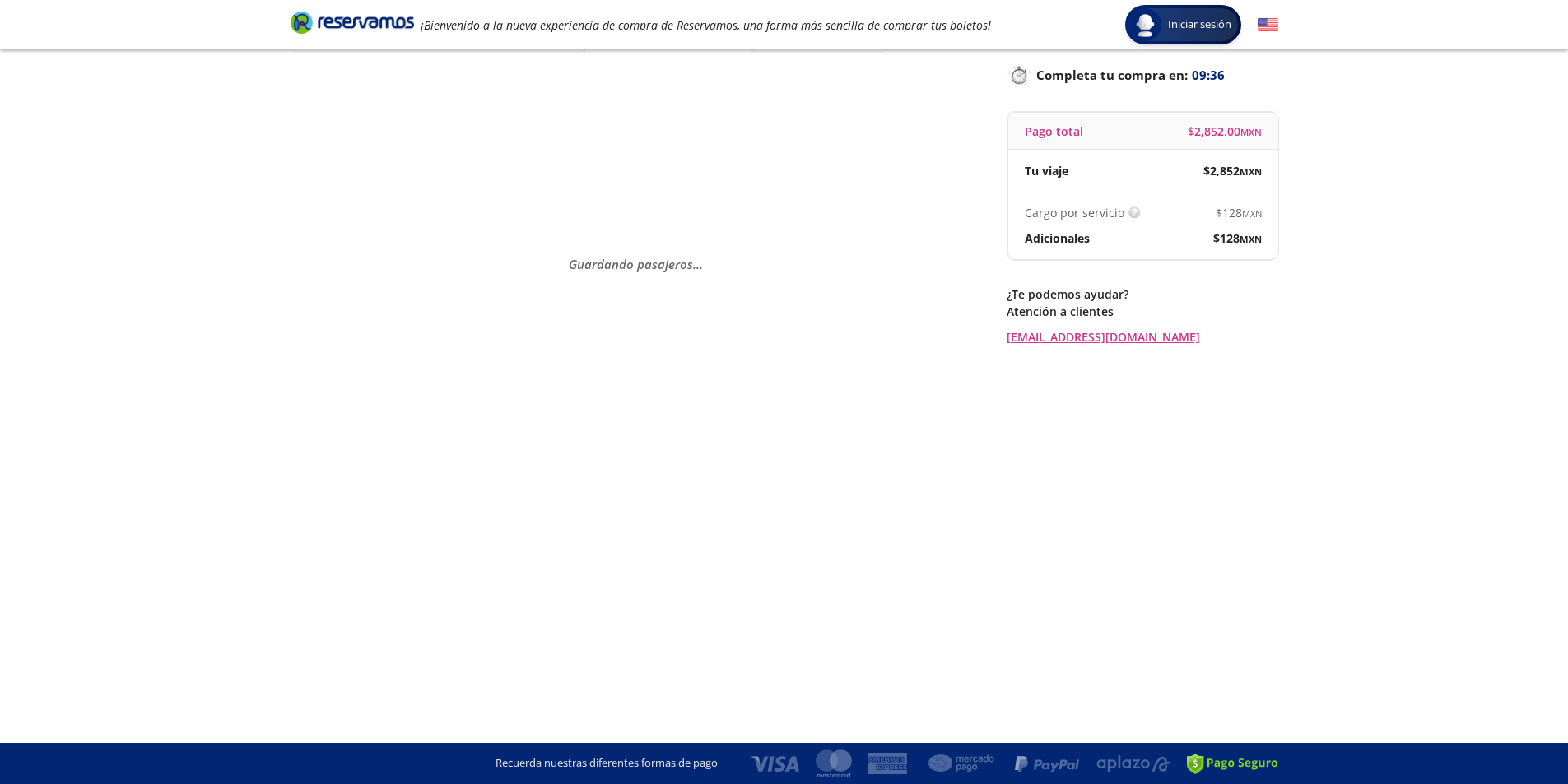
scroll to position [0, 0]
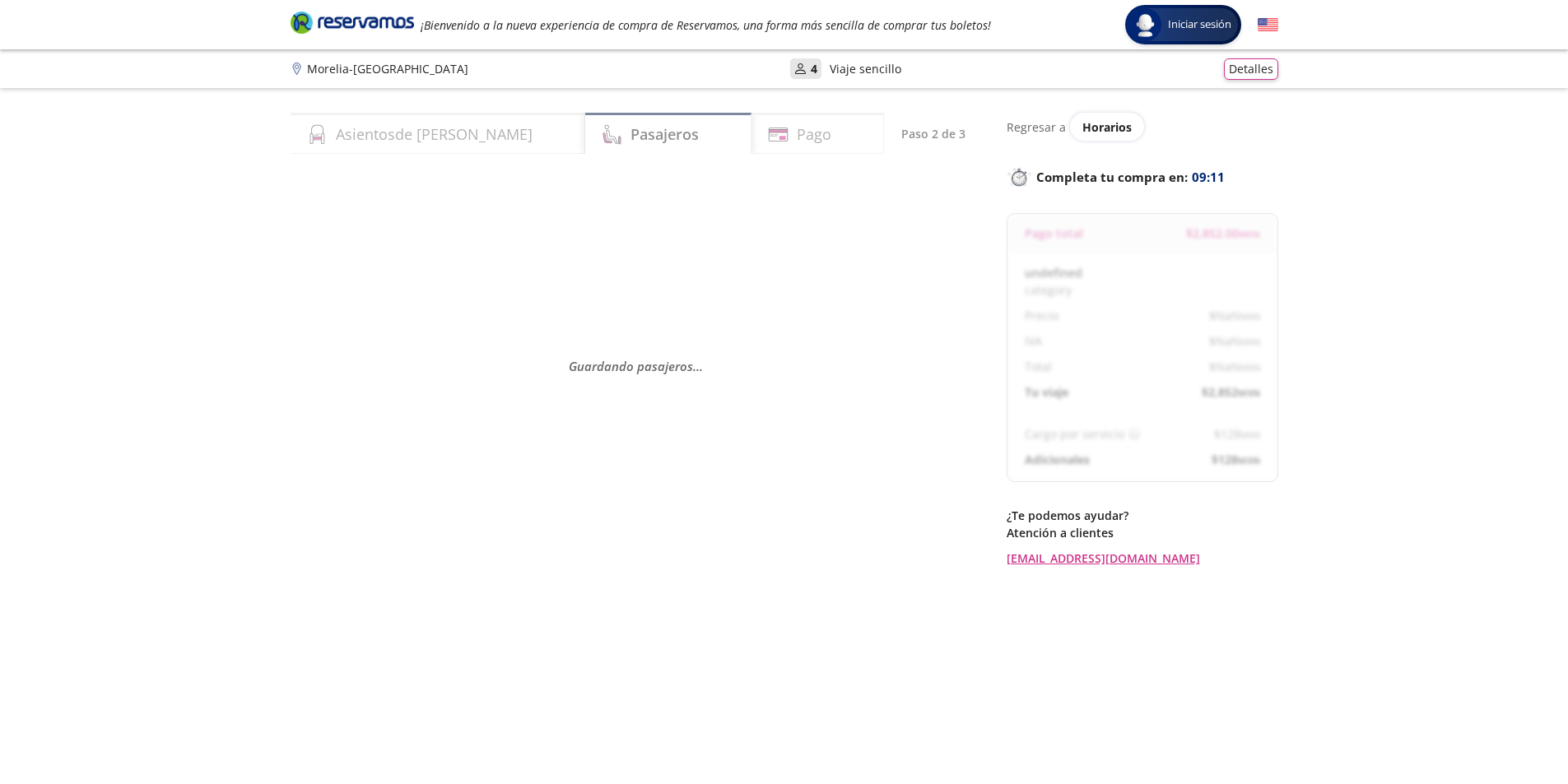
select select "MX"
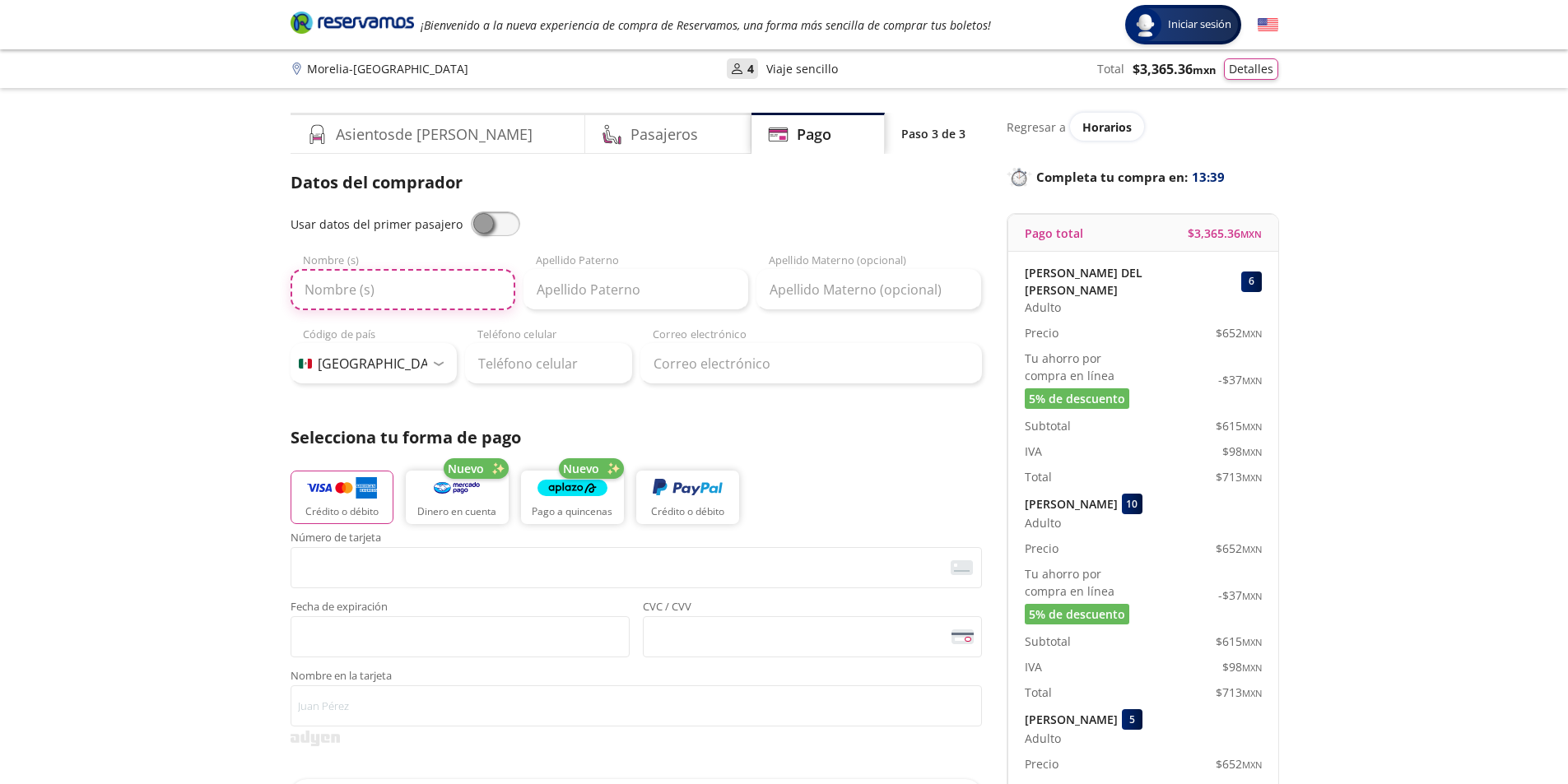
click at [375, 292] on input "Nombre (s)" at bounding box center [402, 289] width 225 height 41
type input "A"
type input "[PERSON_NAME]"
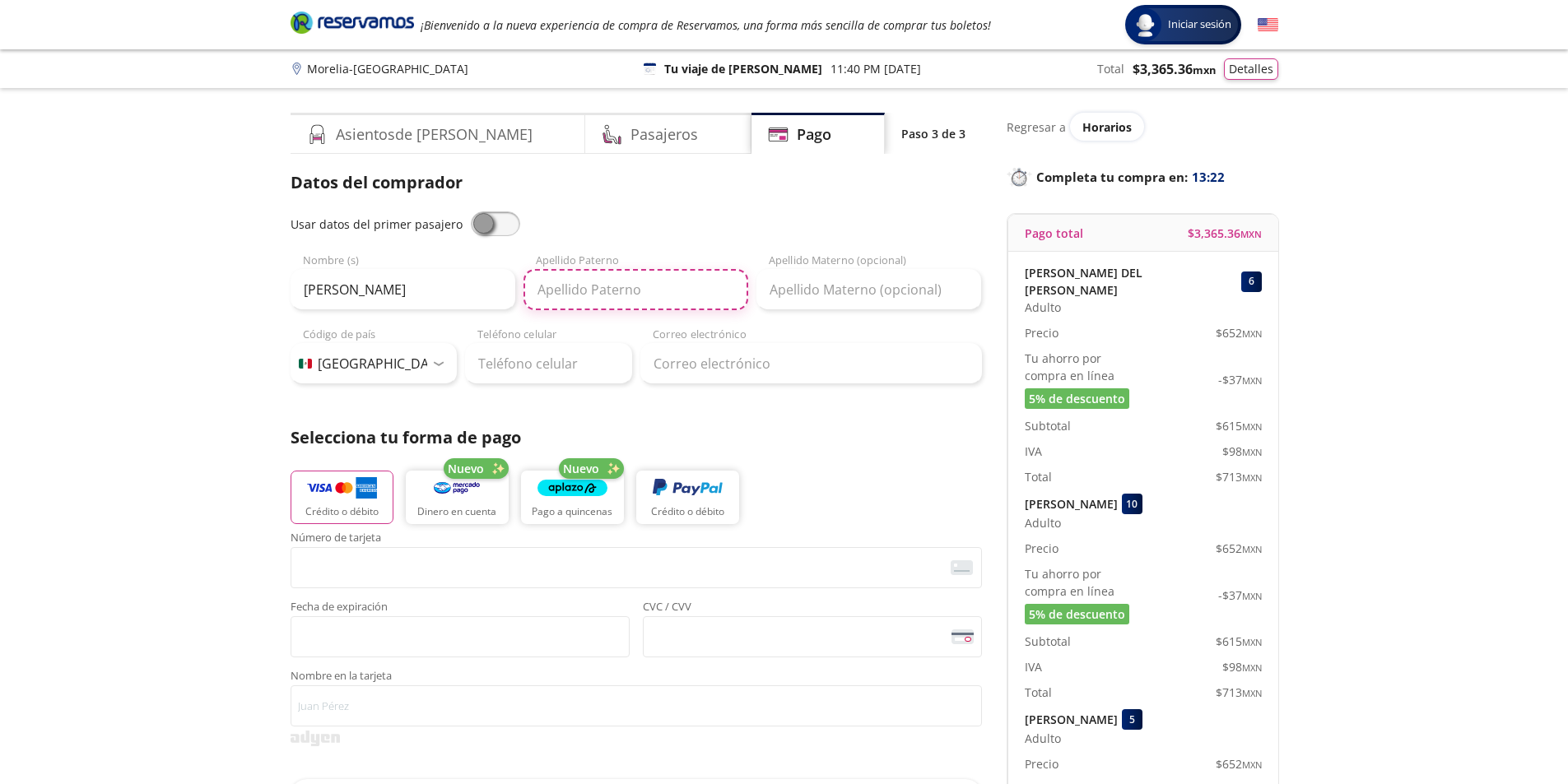
click at [591, 289] on input "Apellido Paterno" at bounding box center [636, 289] width 225 height 41
type input "[PERSON_NAME]"
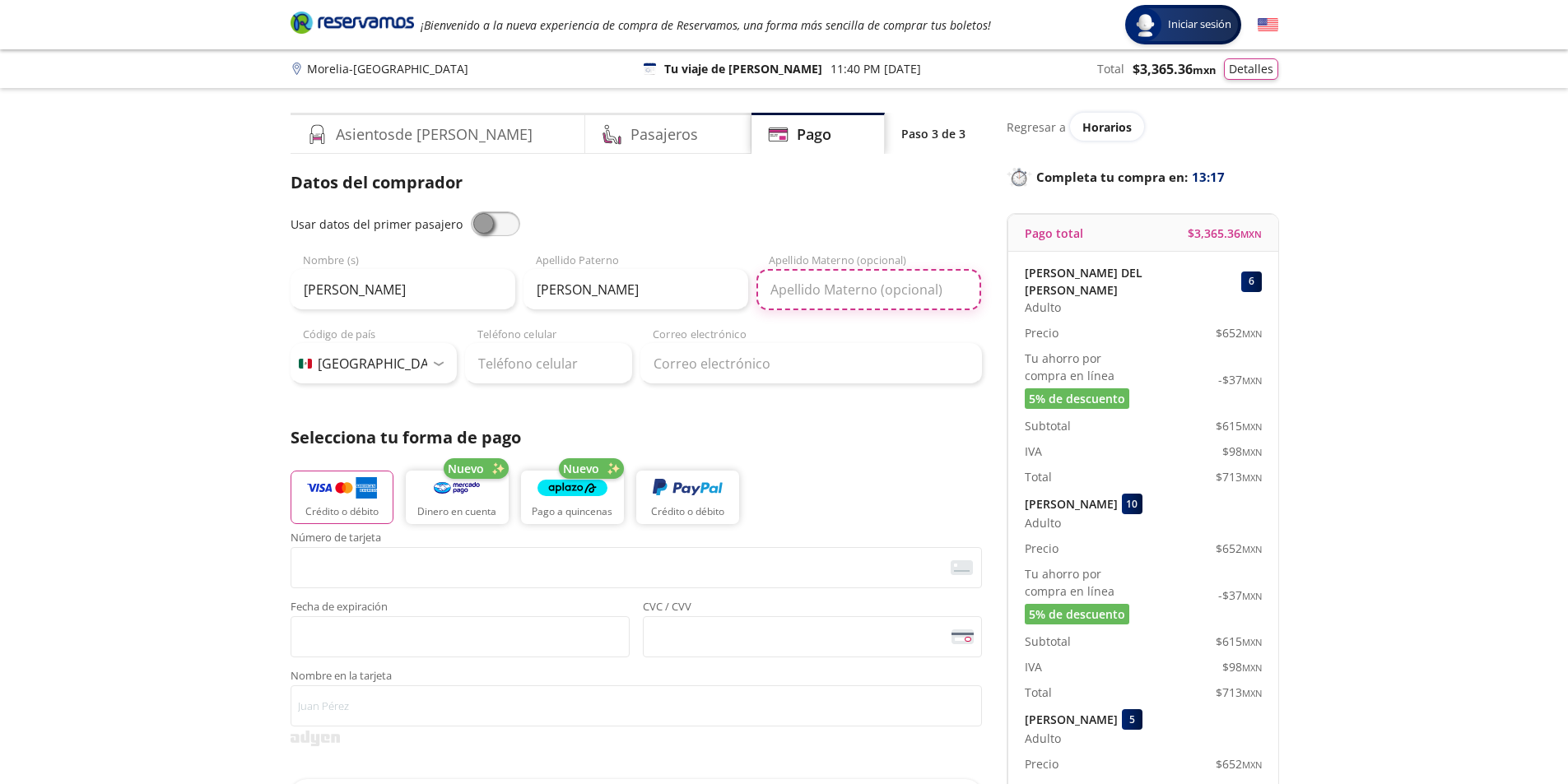
click at [833, 295] on input "Apellido Materno (opcional)" at bounding box center [868, 289] width 225 height 41
type input "[PERSON_NAME]"
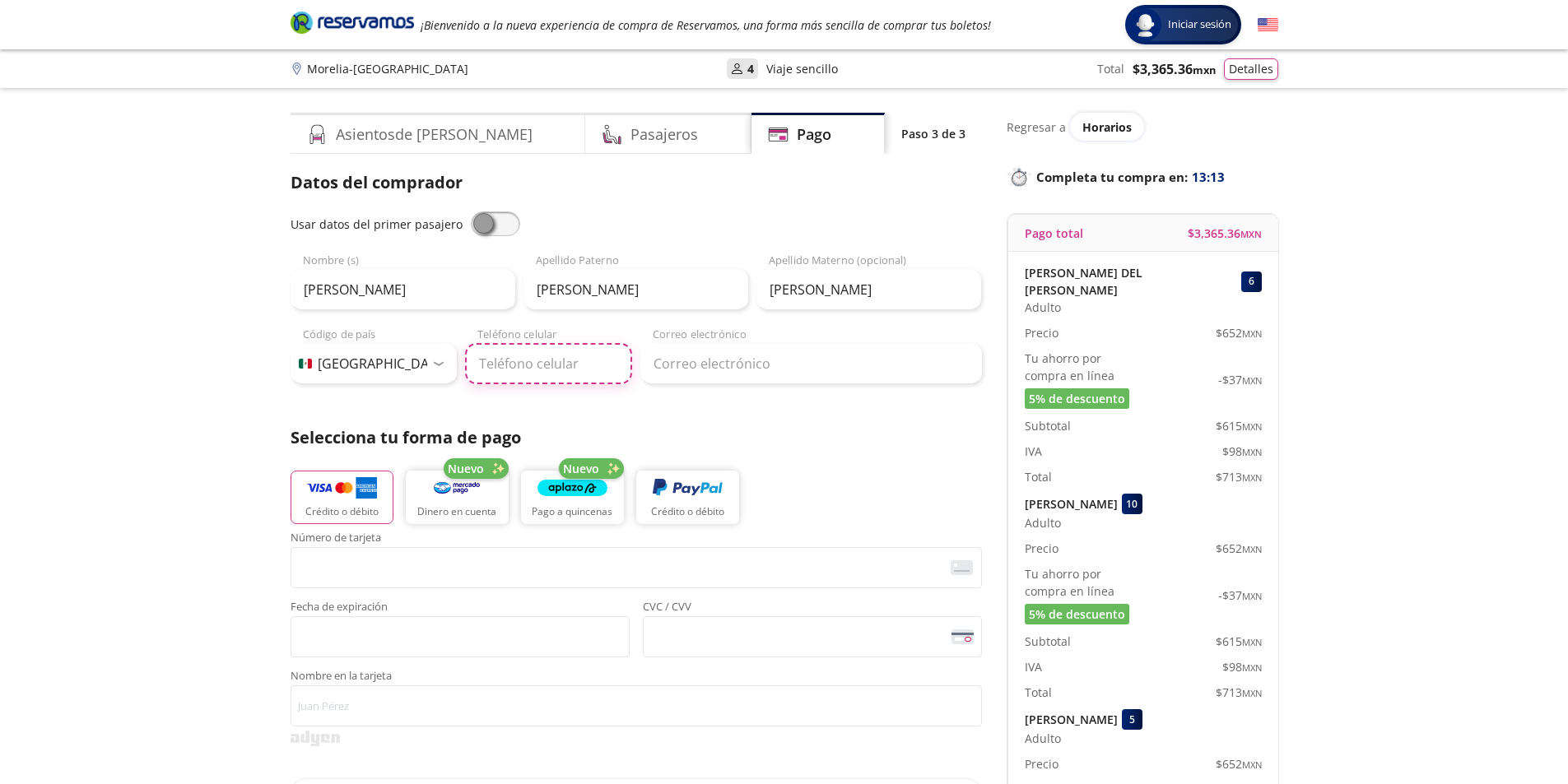
click at [558, 365] on input "Teléfono celular" at bounding box center [548, 364] width 167 height 41
type input "447 105 7429"
click at [705, 369] on input "Correo electrónico" at bounding box center [812, 364] width 342 height 41
paste input "[DOMAIN_NAME][EMAIL_ADDRESS][DOMAIN_NAME]"
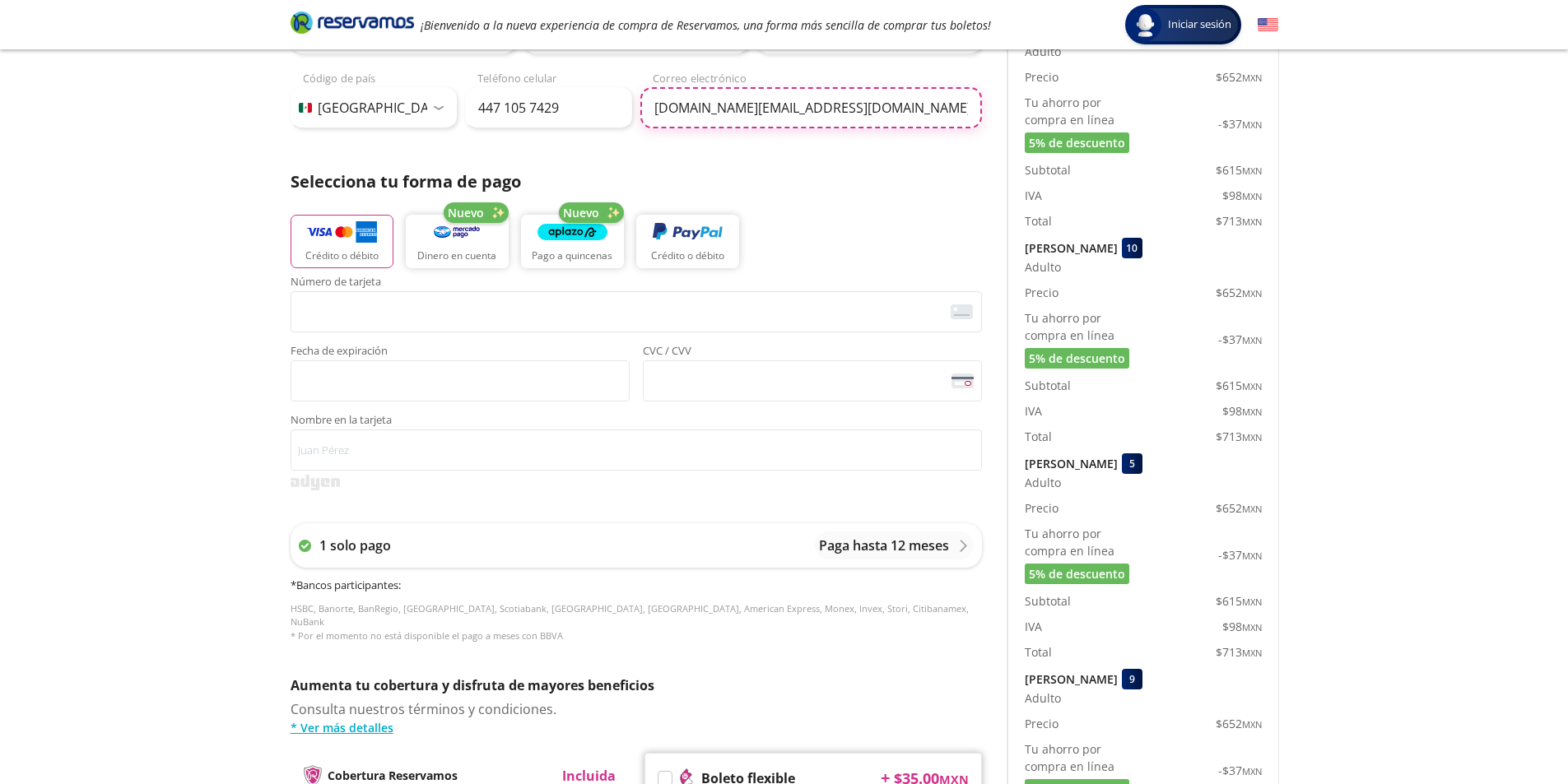
scroll to position [247, 0]
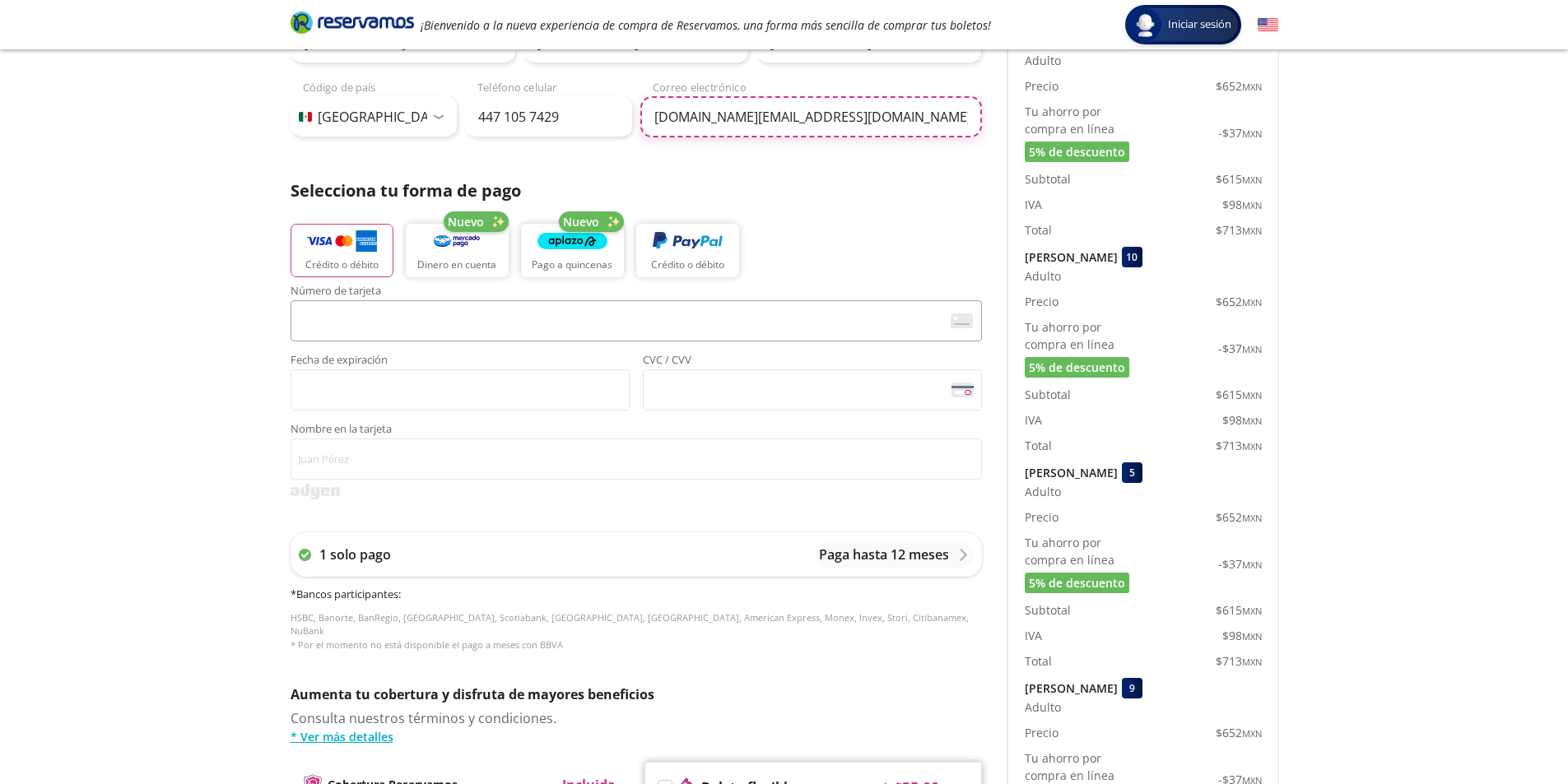
type input "[DOMAIN_NAME][EMAIL_ADDRESS][DOMAIN_NAME]"
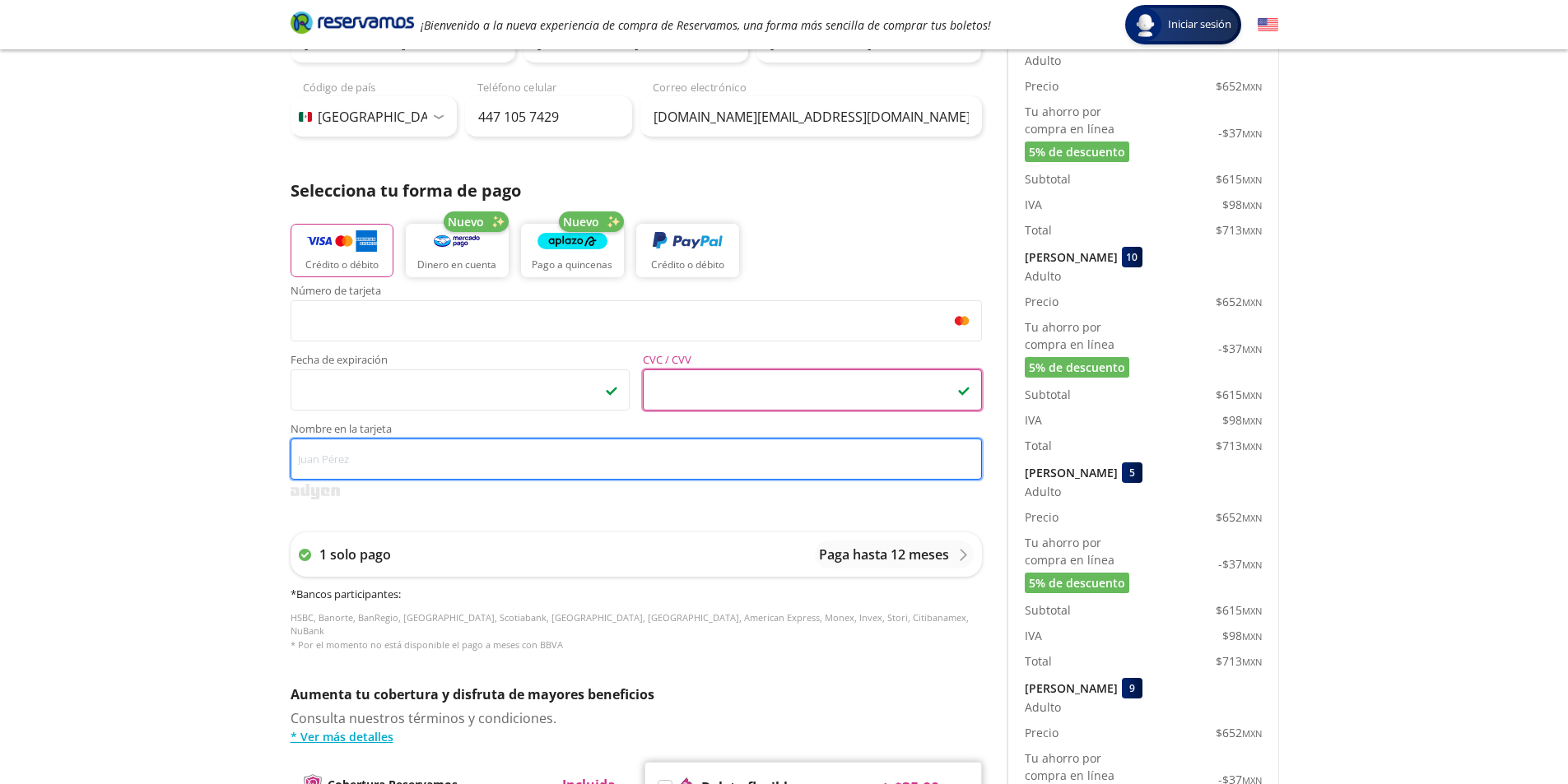
click at [344, 461] on input "Nombre en la tarjeta" at bounding box center [636, 459] width 692 height 41
click at [378, 461] on input "[PERSON_NAME]" at bounding box center [636, 459] width 692 height 41
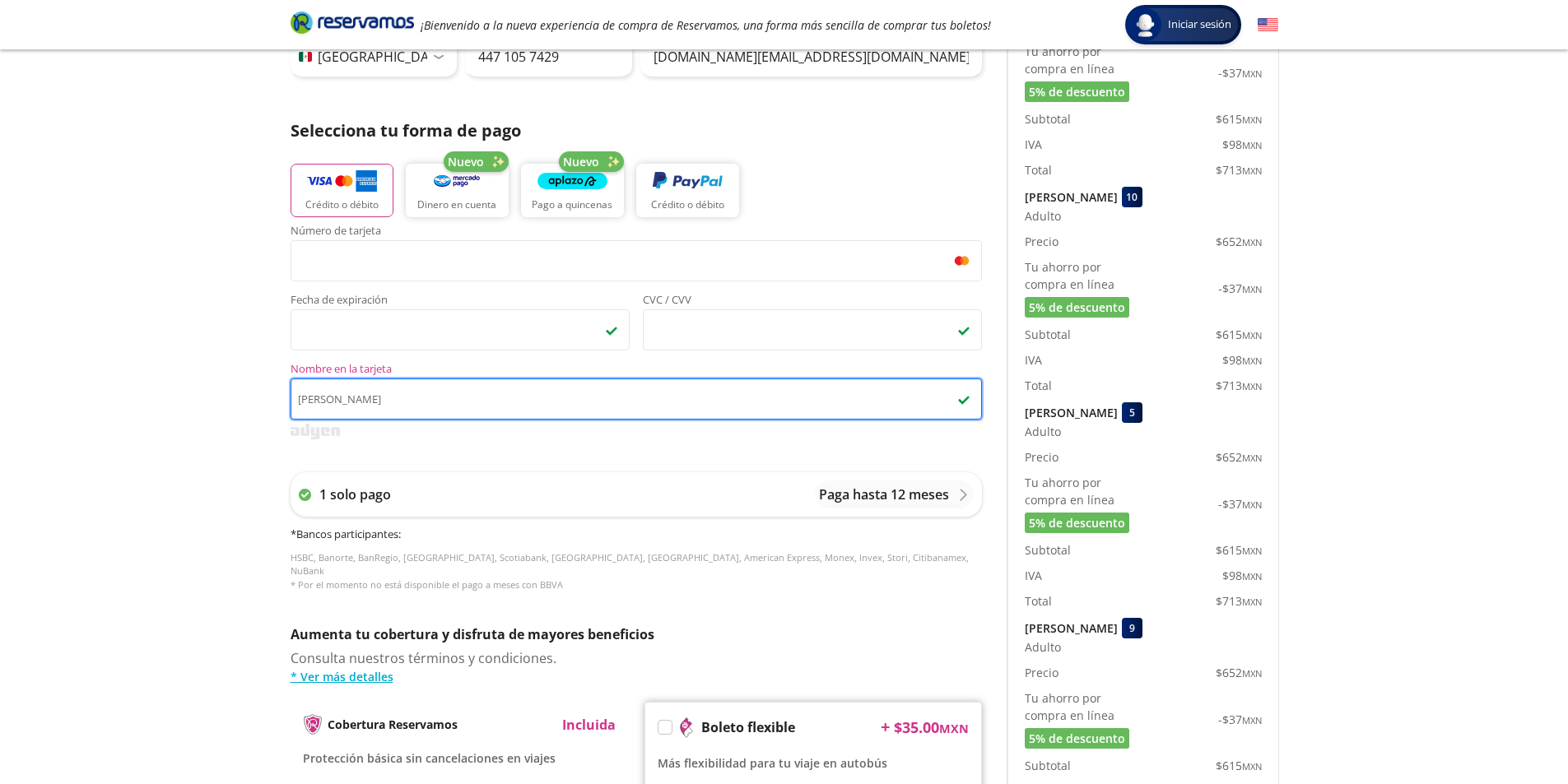
scroll to position [576, 0]
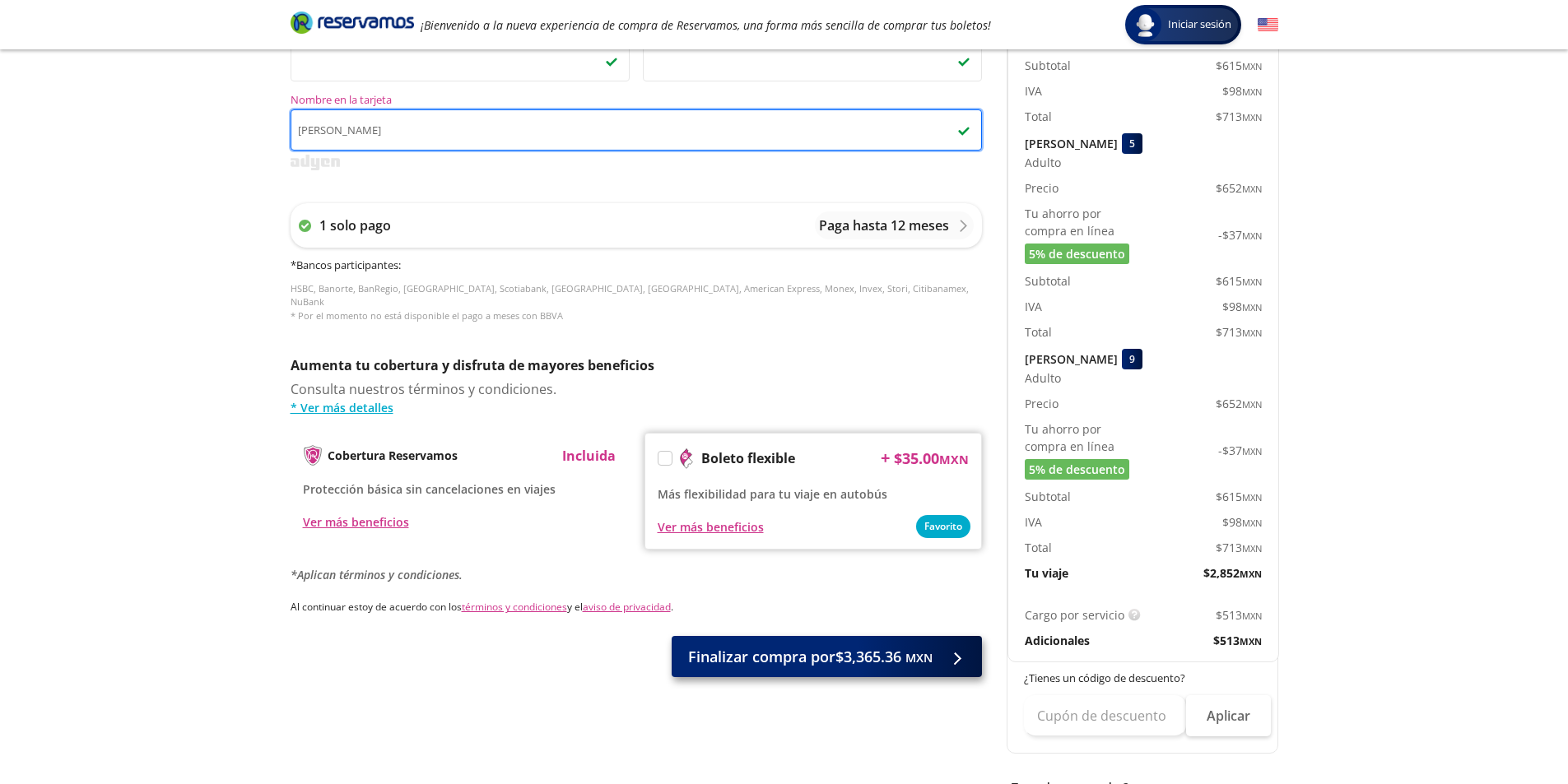
type input "[PERSON_NAME]"
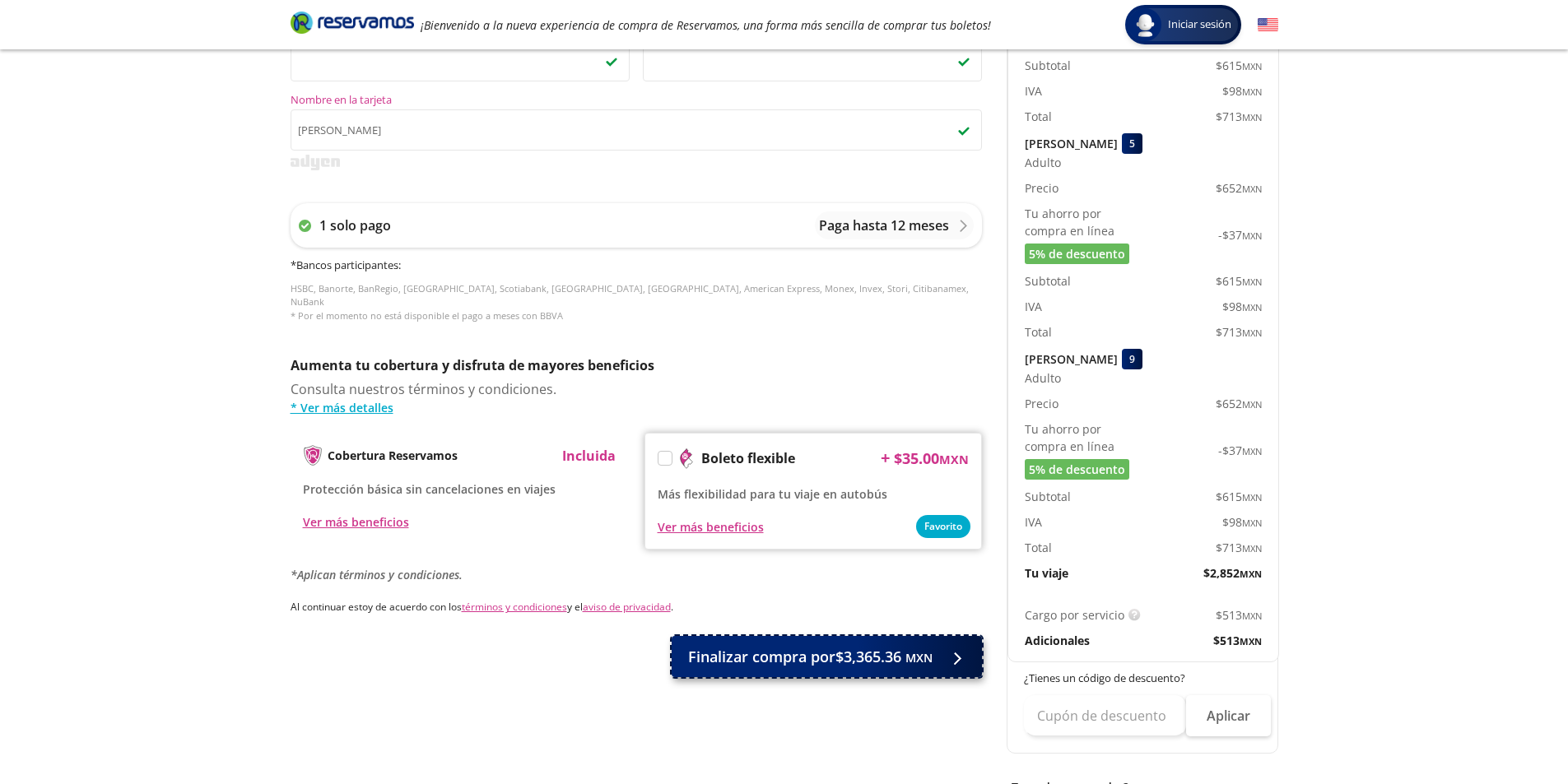
click at [767, 647] on span "Finalizar compra por $3,365.36 MXN" at bounding box center [810, 657] width 244 height 22
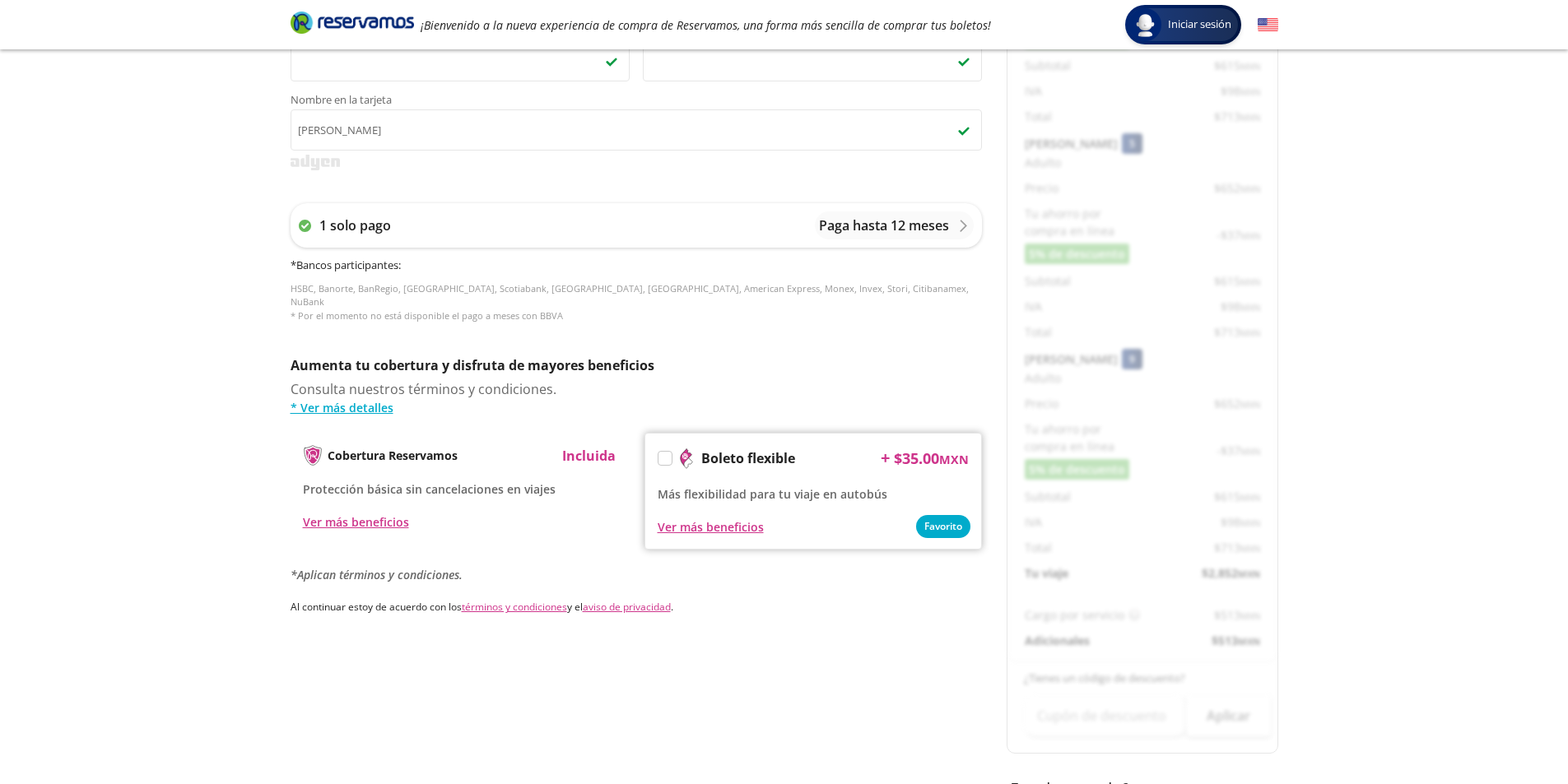
scroll to position [0, 0]
